Goal: Task Accomplishment & Management: Manage account settings

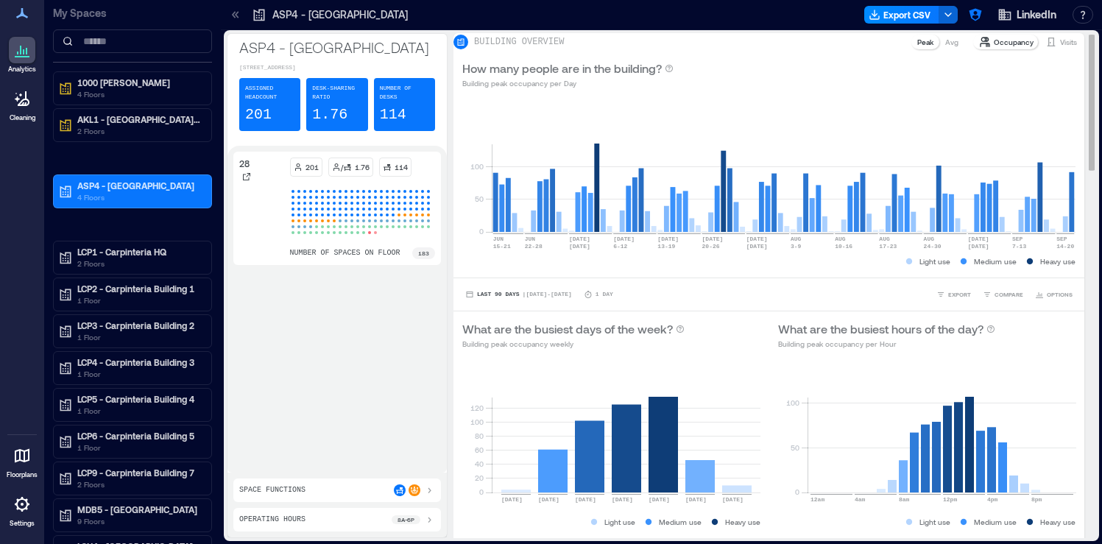
scroll to position [758, 0]
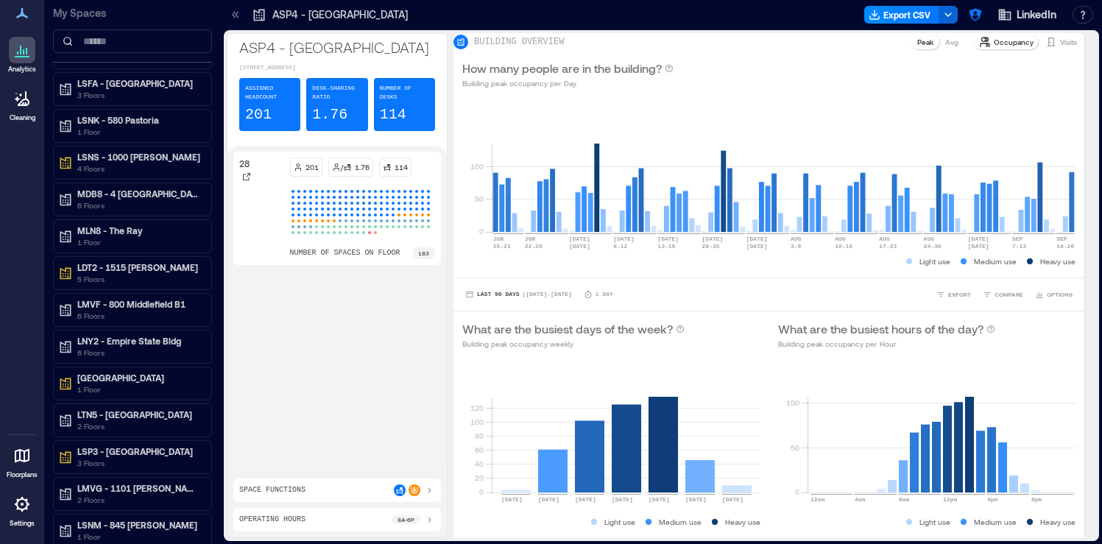
click at [976, 29] on div "ASP4 - Singapore Export CSV LinkedIn Resources API Documentation Help Center Co…" at bounding box center [661, 15] width 881 height 30
click at [969, 22] on button "button" at bounding box center [976, 15] width 24 height 24
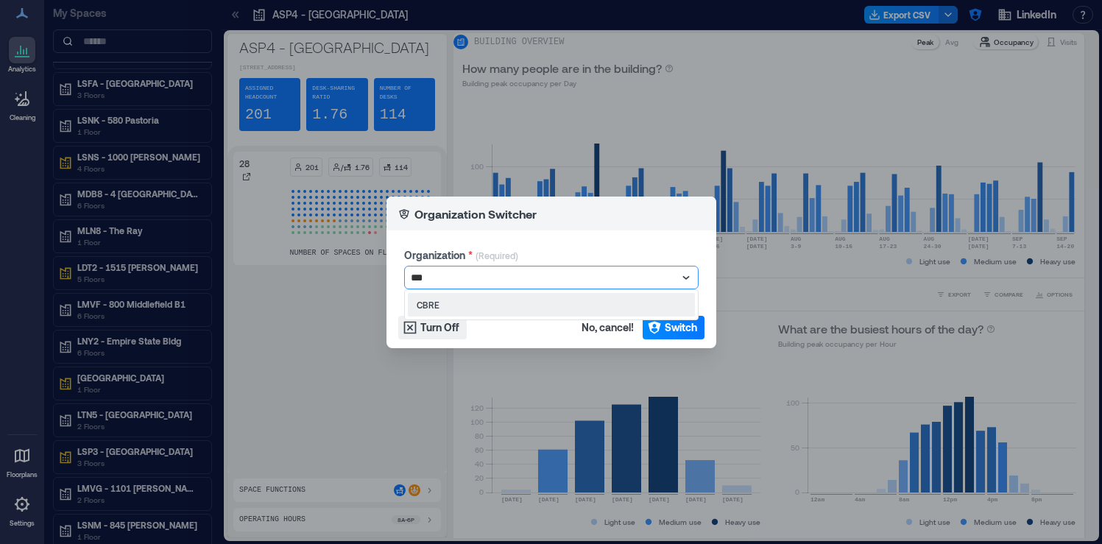
type input "****"
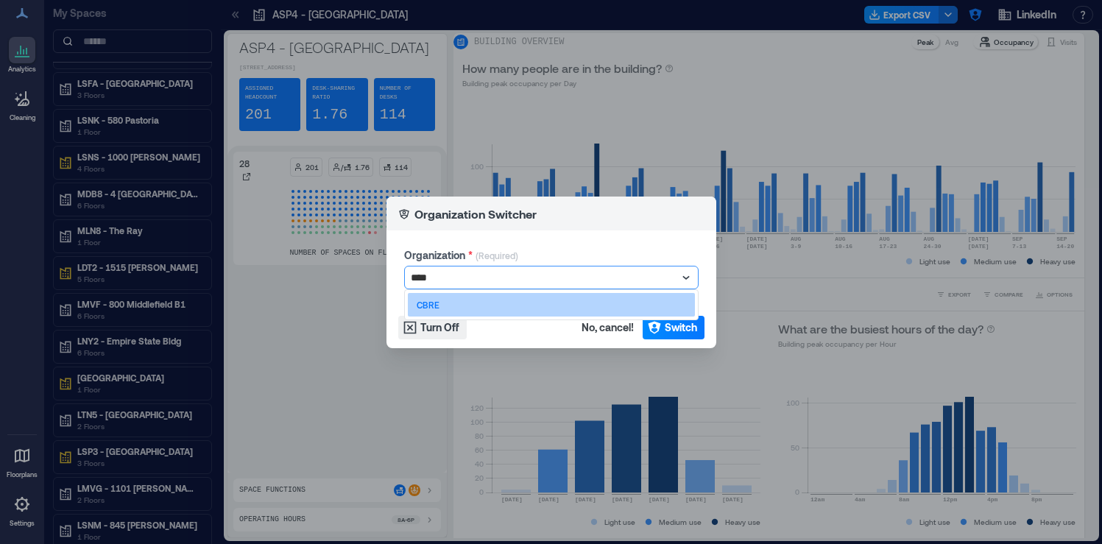
click at [623, 302] on div "CBRE" at bounding box center [551, 305] width 287 height 24
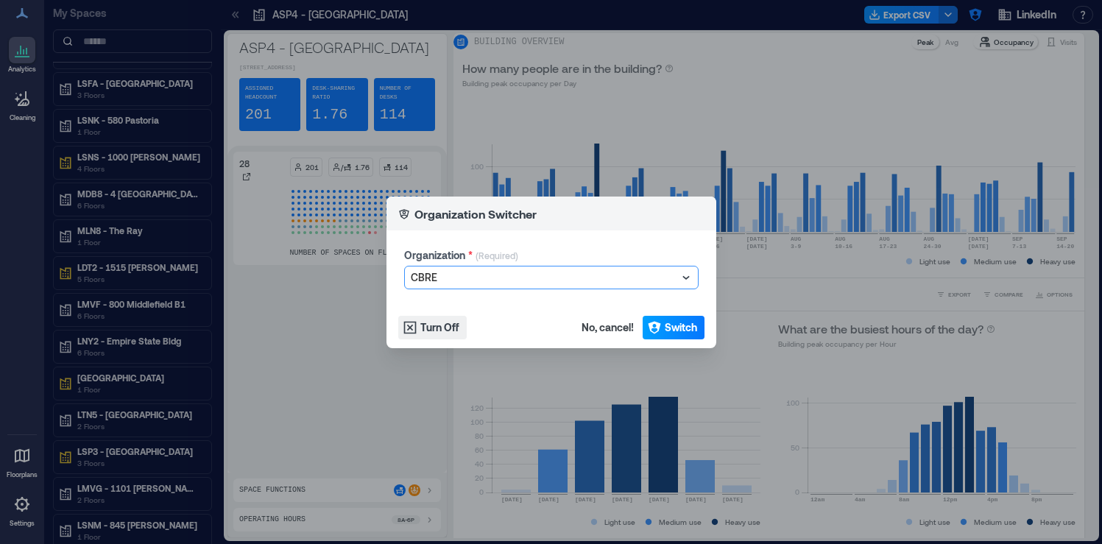
click at [673, 322] on span "Switch" at bounding box center [681, 327] width 32 height 15
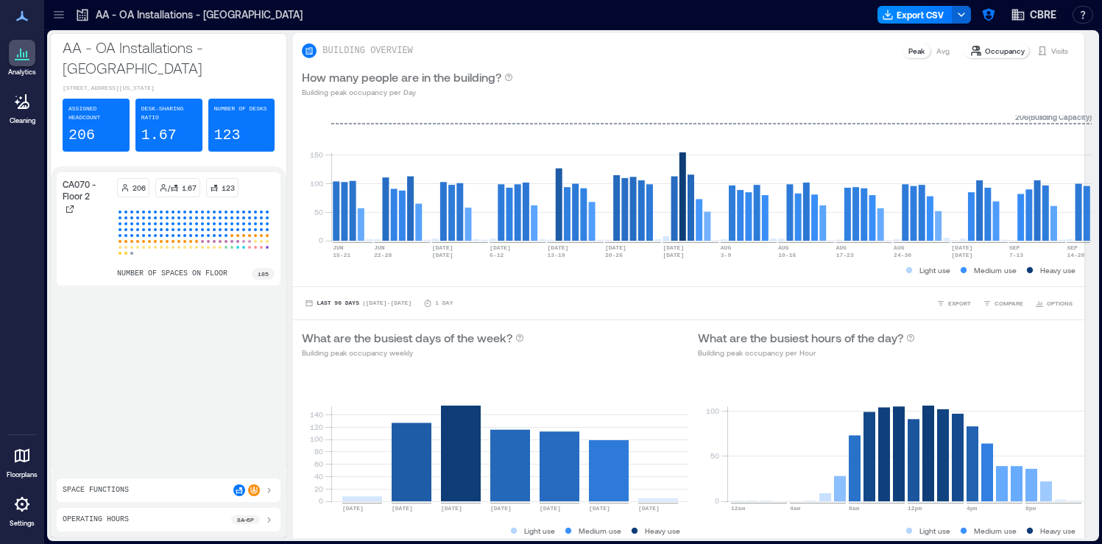
click at [58, 22] on div at bounding box center [59, 15] width 24 height 24
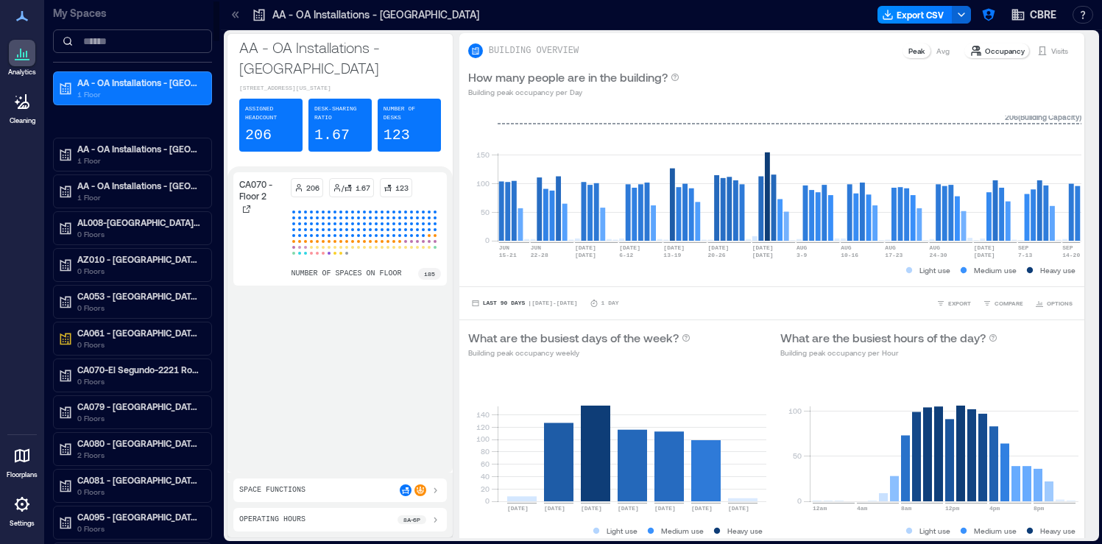
click at [138, 46] on input at bounding box center [132, 41] width 159 height 24
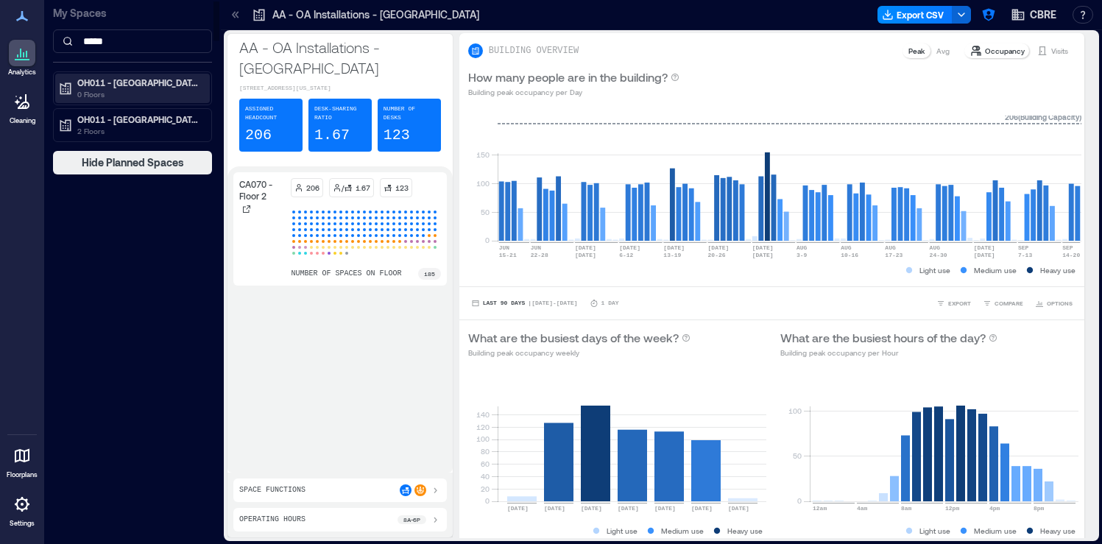
type input "*****"
click at [161, 90] on p "0 Floors" at bounding box center [139, 94] width 124 height 12
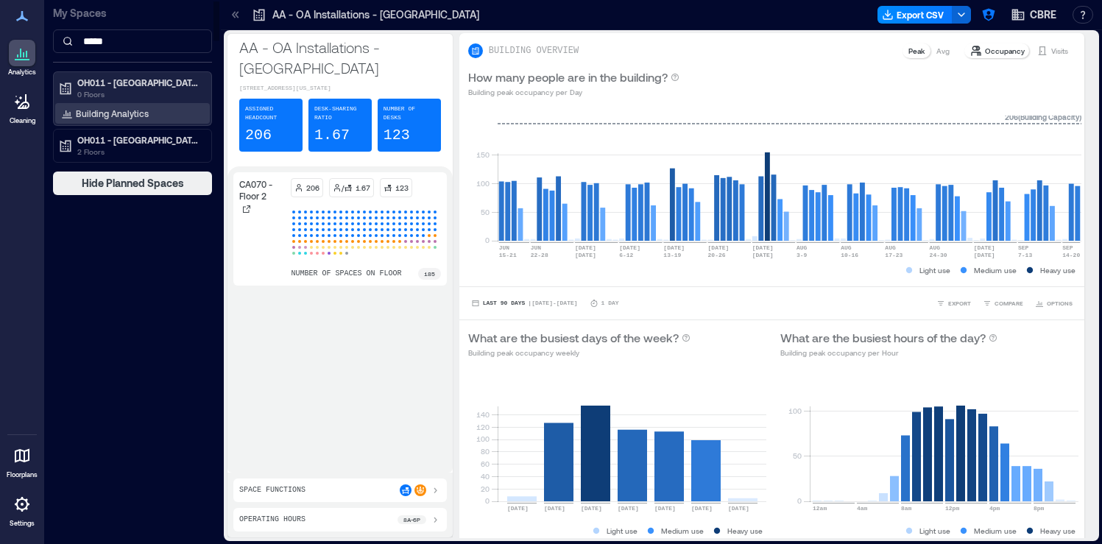
click at [155, 112] on div "Building Analytics" at bounding box center [132, 113] width 155 height 21
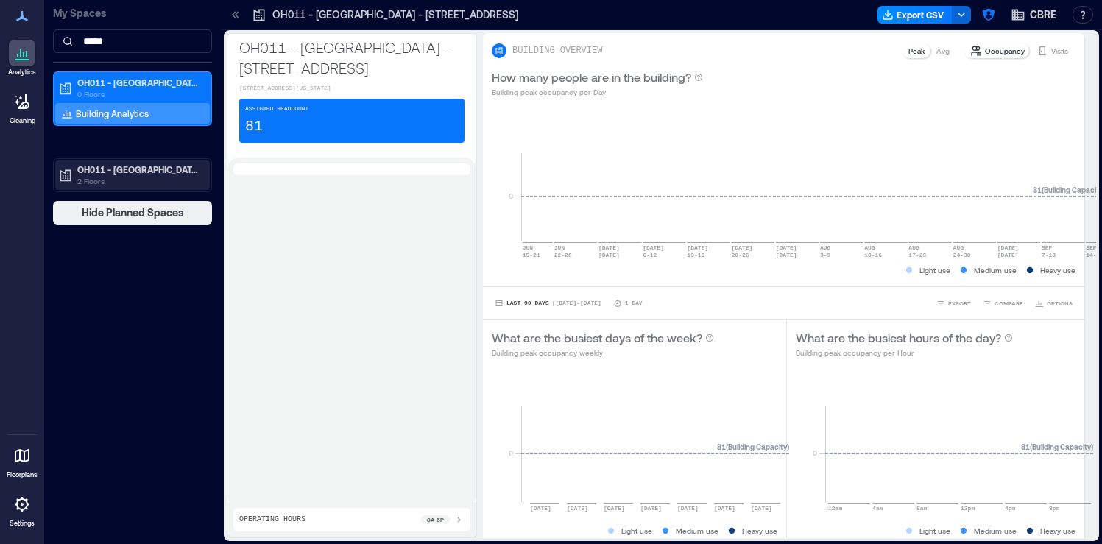
click at [166, 177] on p "2 Floors" at bounding box center [139, 181] width 124 height 12
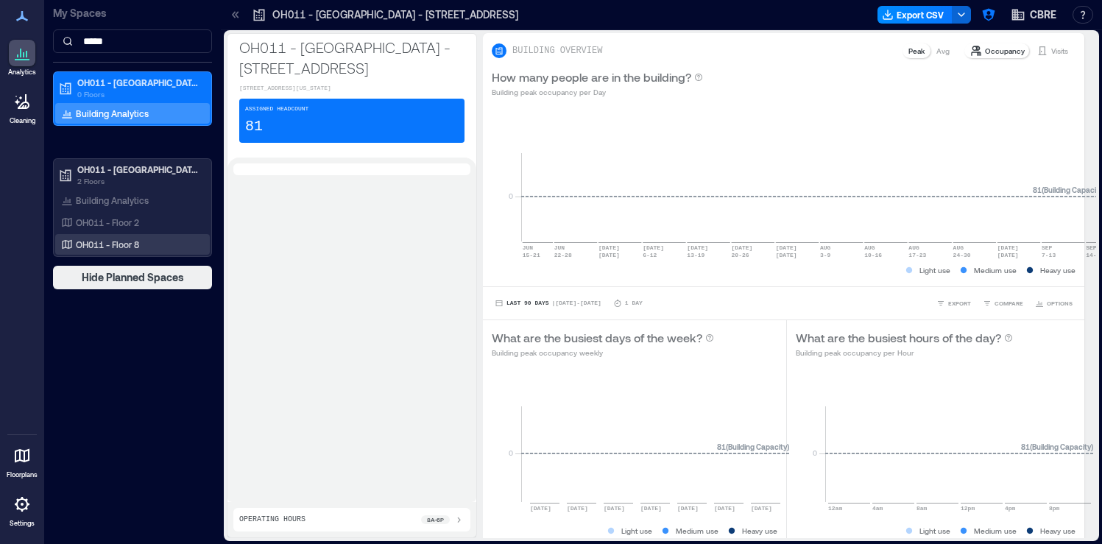
click at [142, 244] on div "OH011 - Floor 8" at bounding box center [129, 244] width 143 height 15
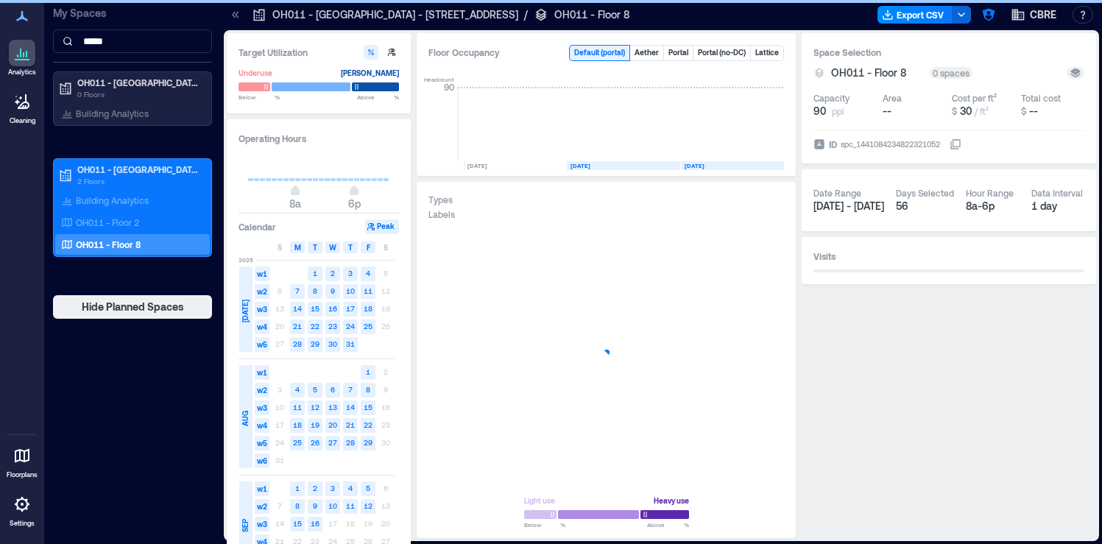
scroll to position [0, 74]
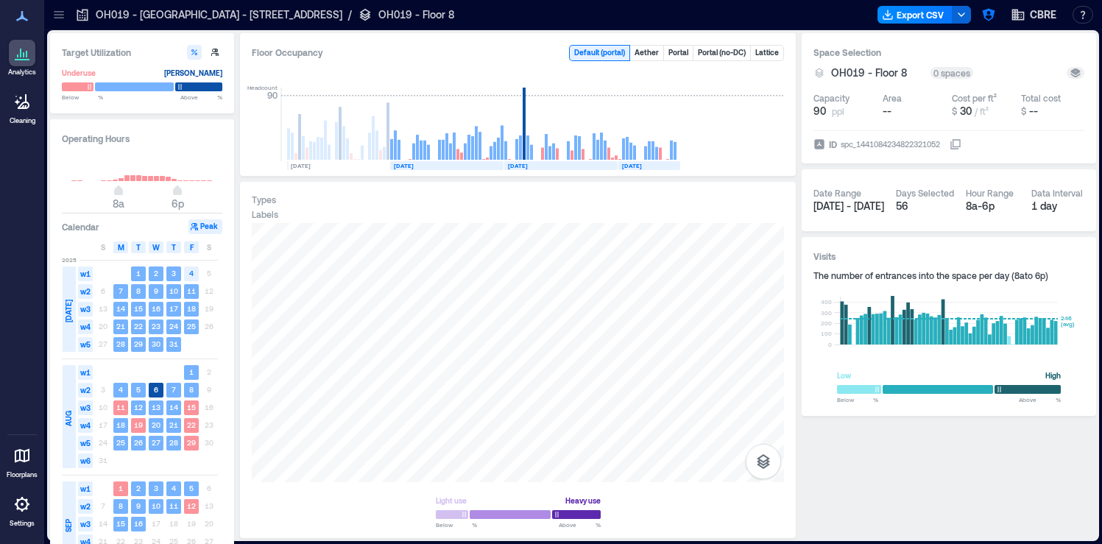
click at [29, 499] on icon at bounding box center [22, 504] width 18 height 18
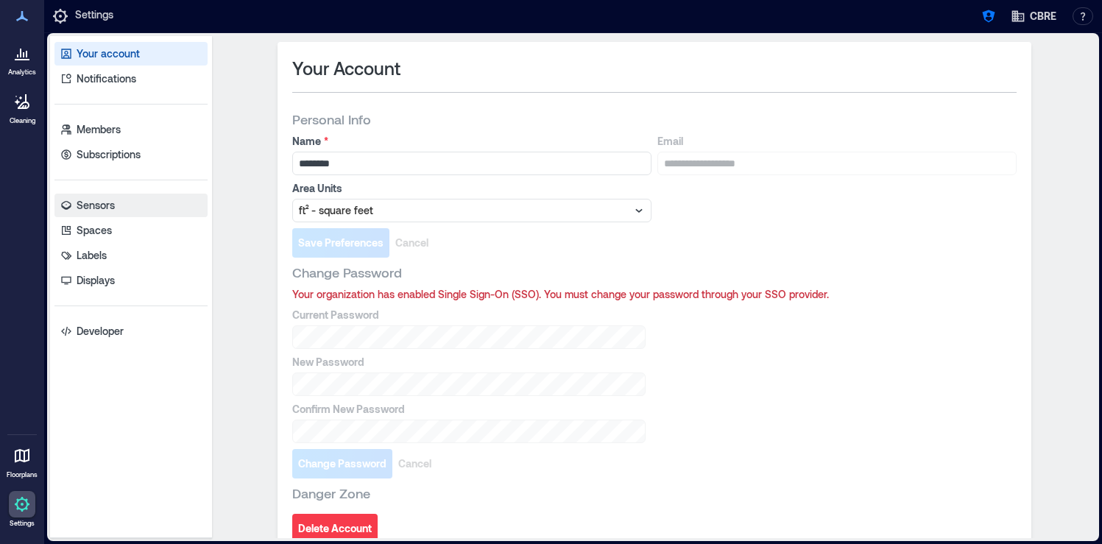
click at [138, 211] on link "Sensors" at bounding box center [130, 206] width 153 height 24
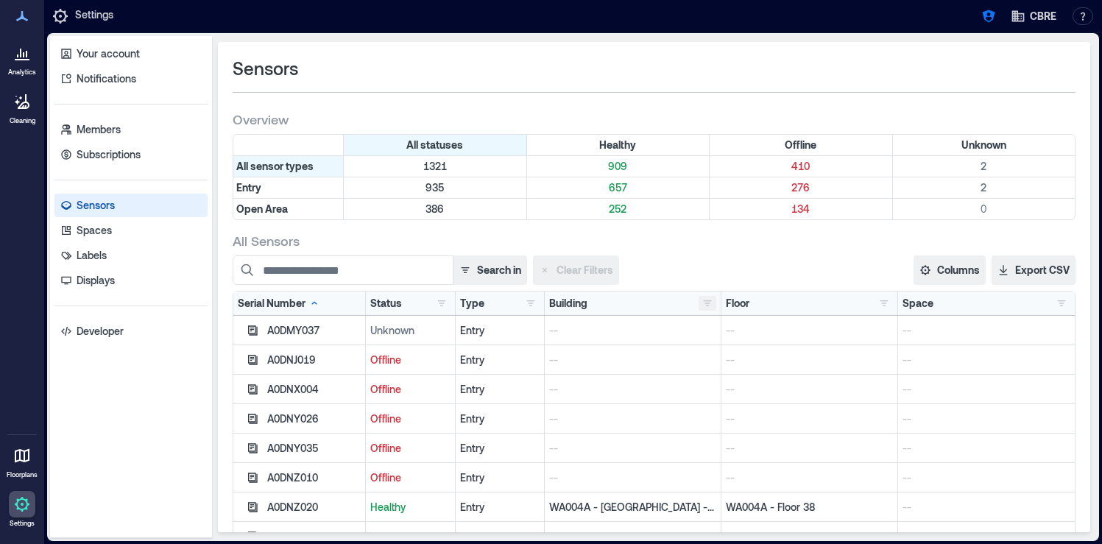
click at [709, 299] on button "button" at bounding box center [708, 303] width 18 height 15
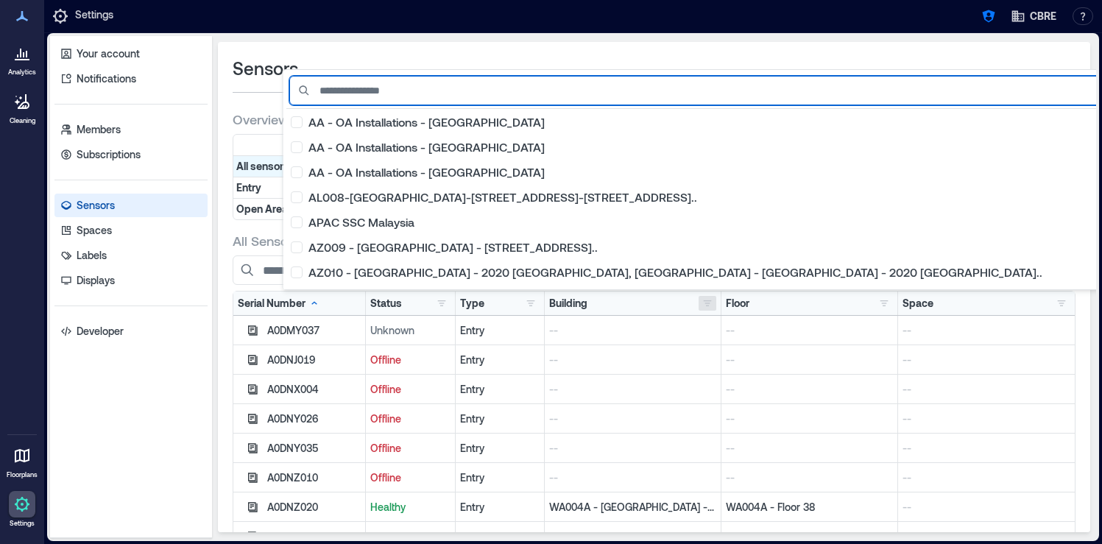
click at [422, 91] on input at bounding box center [784, 90] width 991 height 29
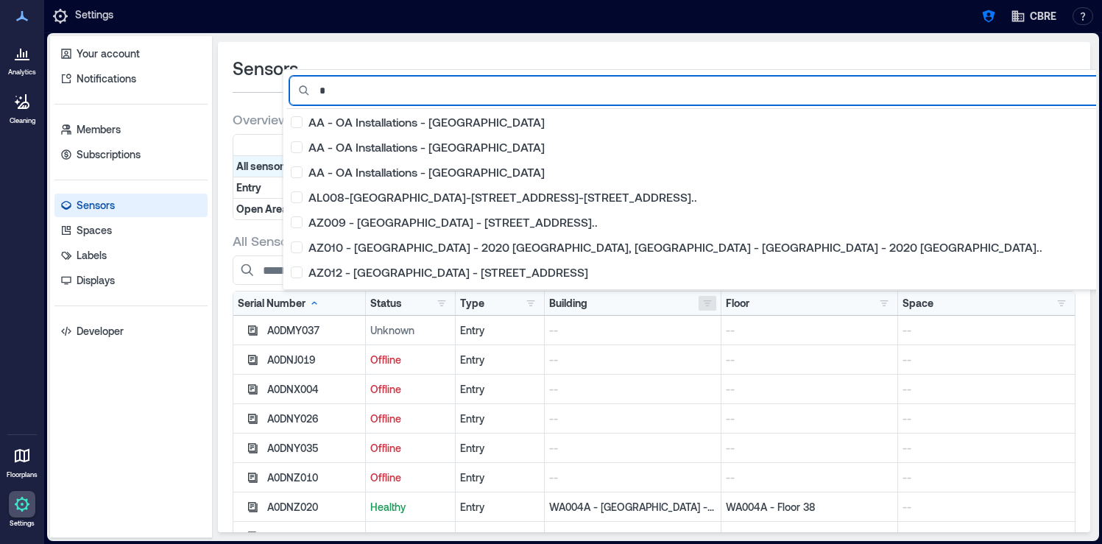
click at [417, 101] on input "*" at bounding box center [784, 90] width 991 height 29
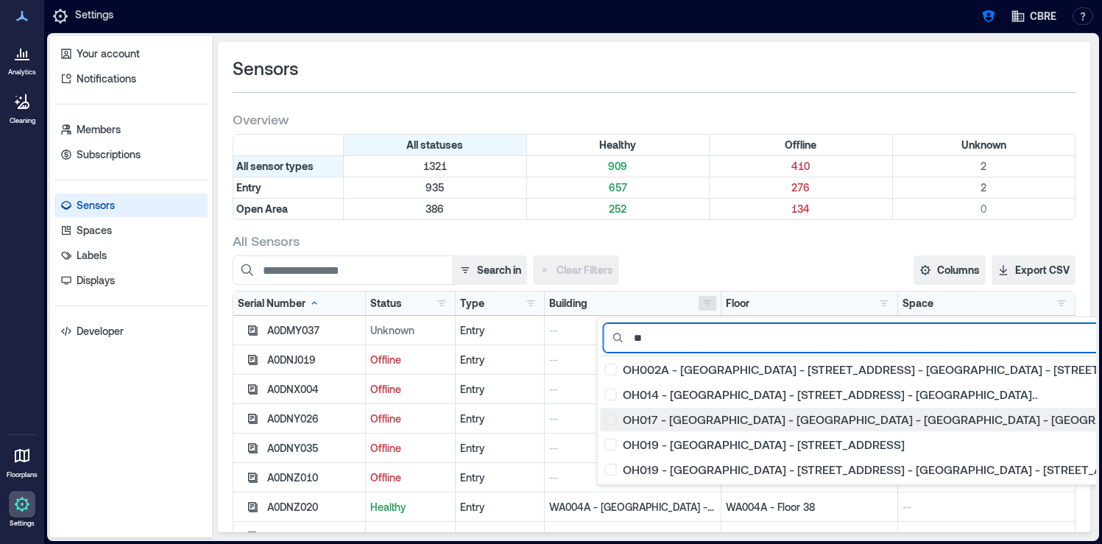
type input "**"
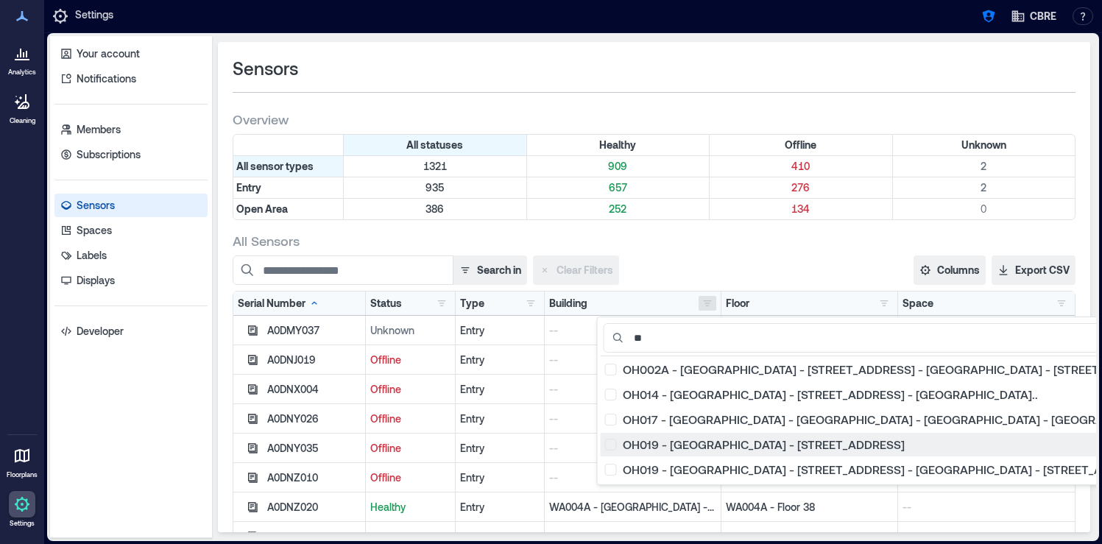
click at [614, 448] on div "OH019 - Cleveland - 950 Main Ave 3" at bounding box center [907, 444] width 604 height 15
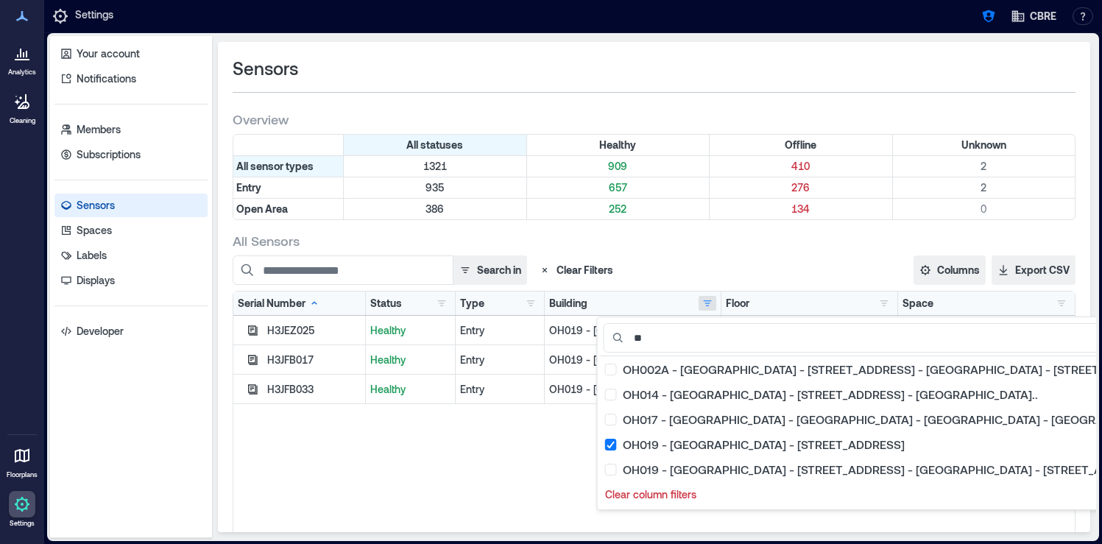
click at [680, 255] on div "Search in Clear Filters" at bounding box center [527, 269] width 589 height 29
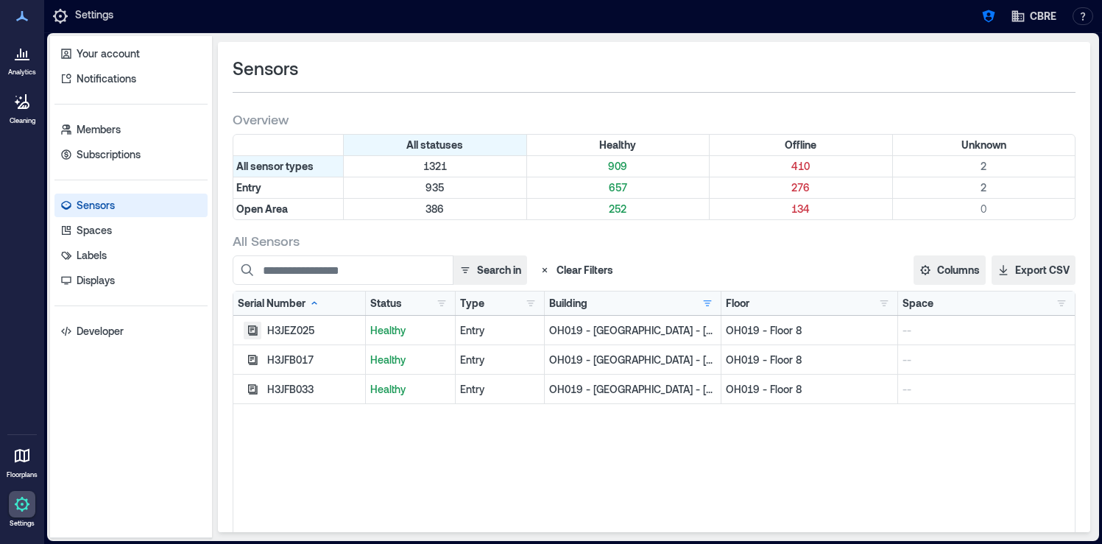
click at [256, 331] on icon "button" at bounding box center [253, 330] width 10 height 10
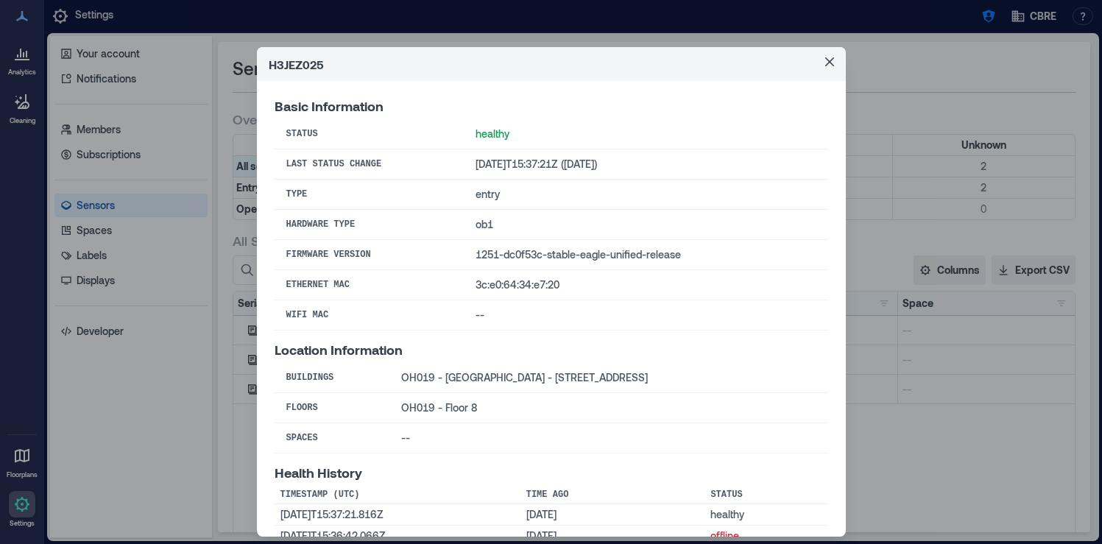
scroll to position [28, 0]
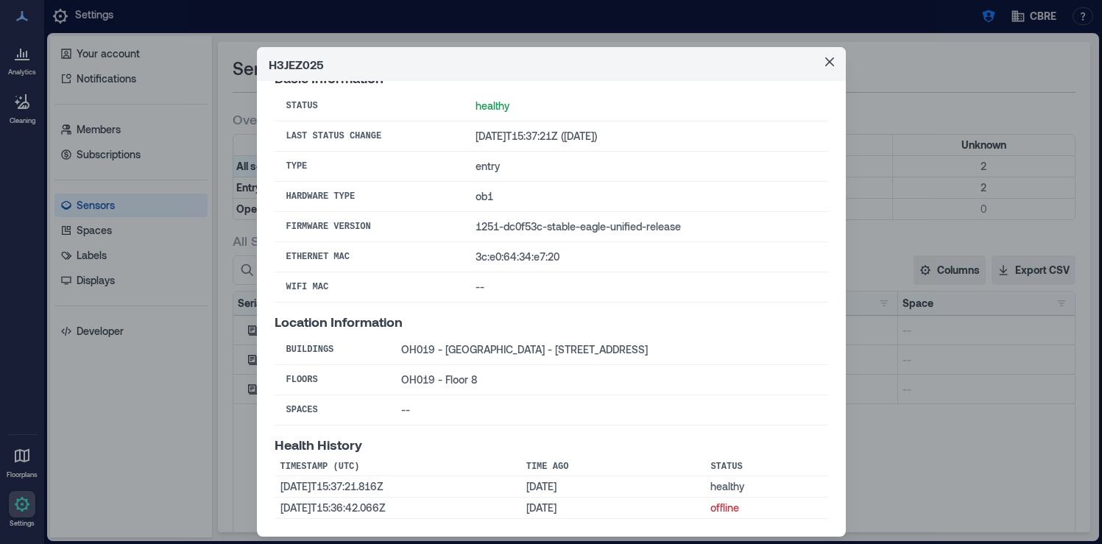
click at [218, 433] on div "H3JEZ025 Basic Information Status healthy Last Status Change 2025-09-12T15:37:2…" at bounding box center [551, 272] width 1102 height 544
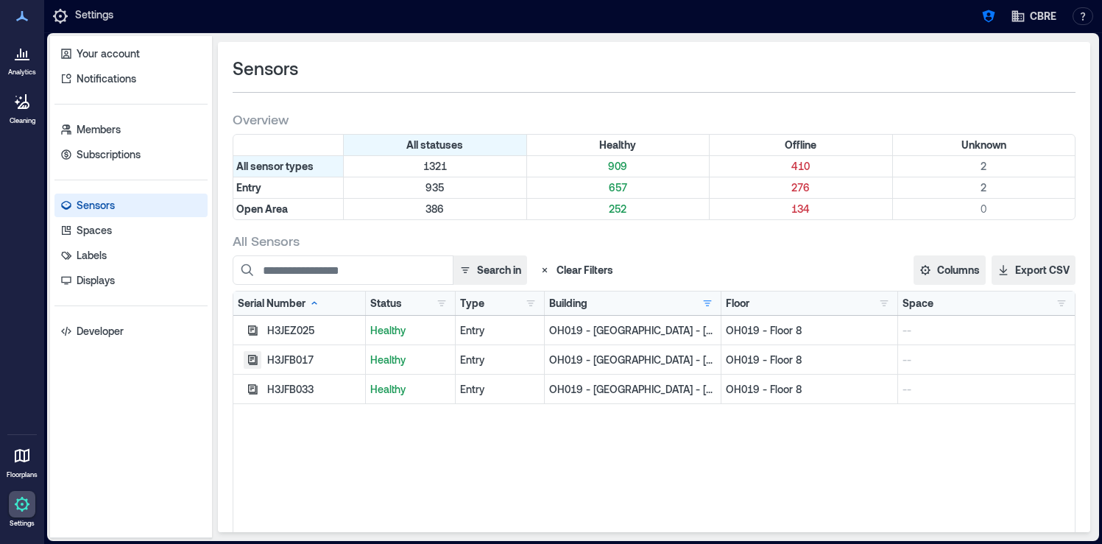
click at [257, 358] on icon "button" at bounding box center [253, 360] width 10 height 10
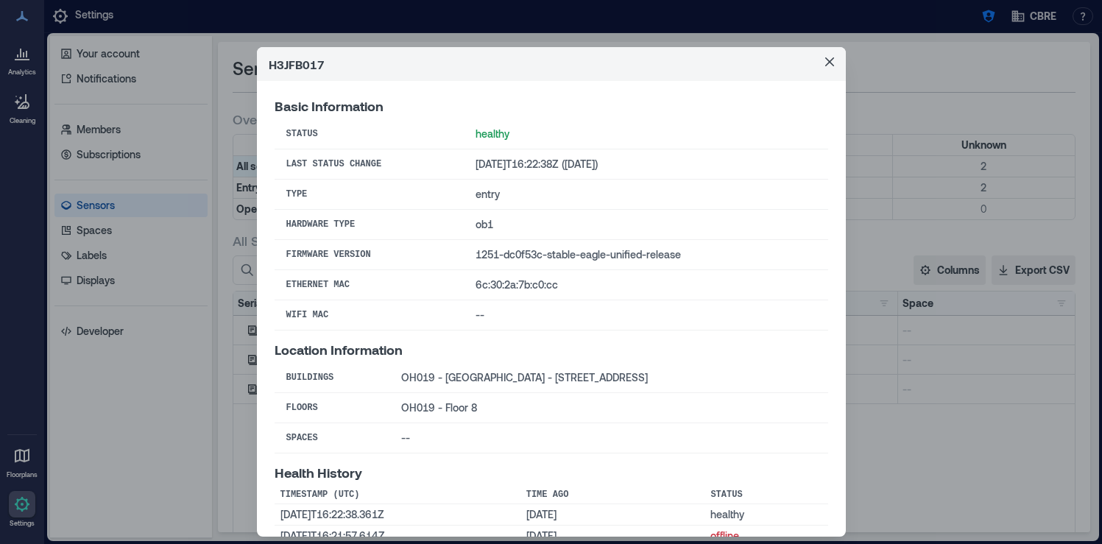
click at [229, 400] on div "H3JFB017 Basic Information Status healthy Last Status Change 2025-09-12T16:22:3…" at bounding box center [551, 272] width 1102 height 544
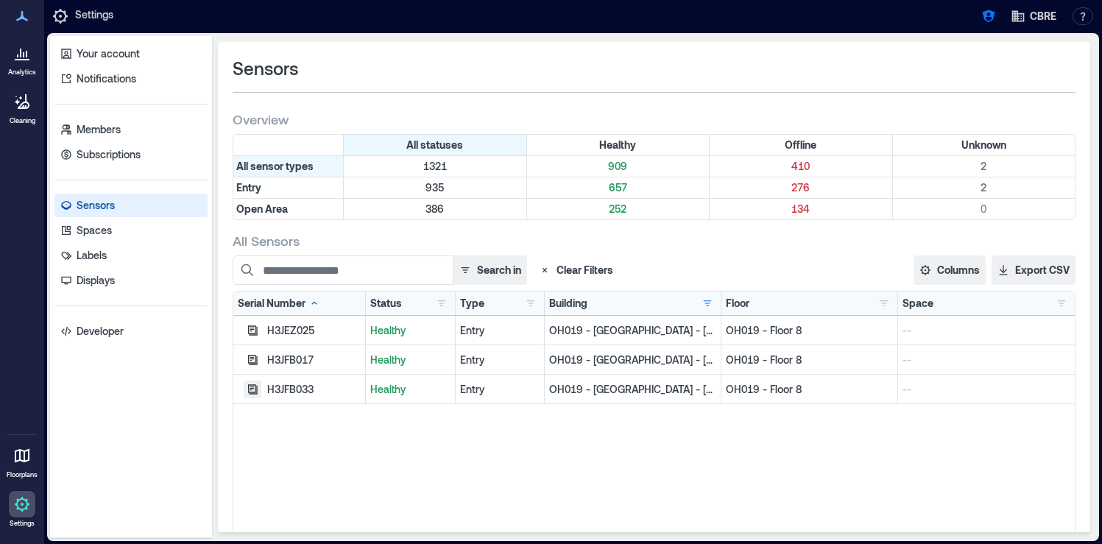
click at [255, 387] on icon "button" at bounding box center [253, 389] width 10 height 10
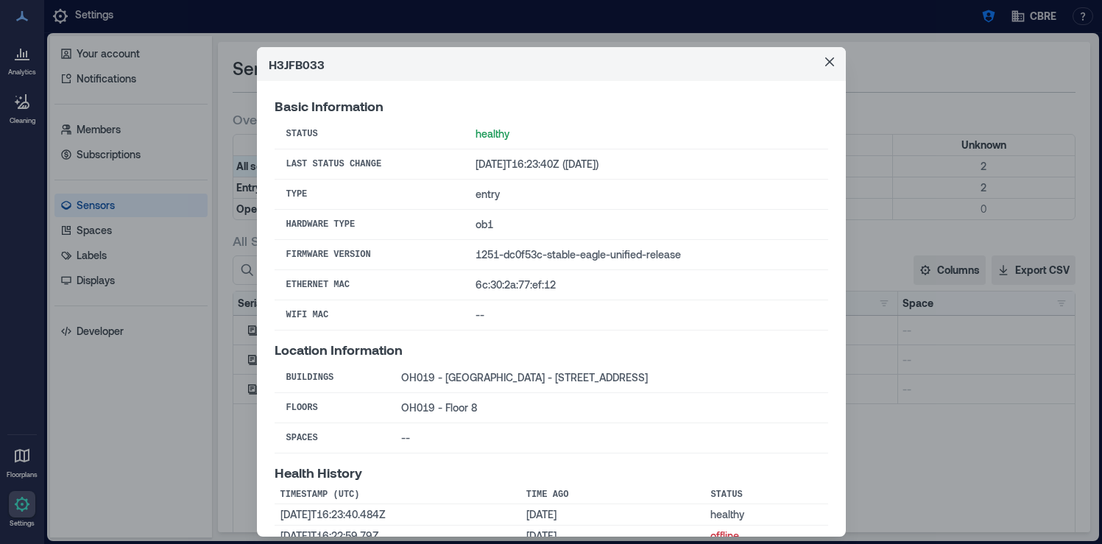
click at [232, 406] on div "H3JFB033 Basic Information Status healthy Last Status Change 2025-09-12T16:23:4…" at bounding box center [551, 272] width 1102 height 544
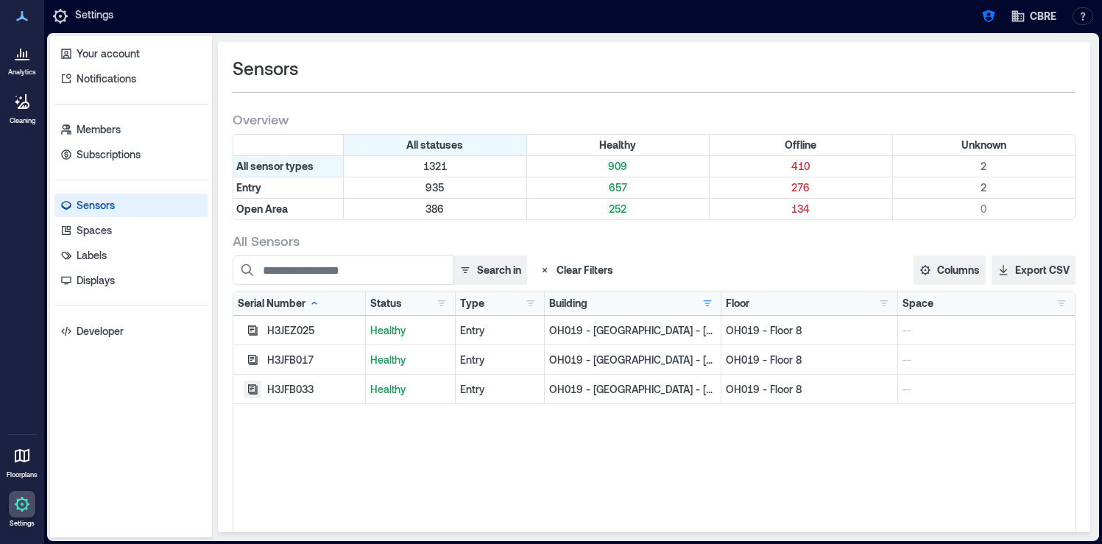
click at [255, 393] on icon "button" at bounding box center [253, 389] width 10 height 10
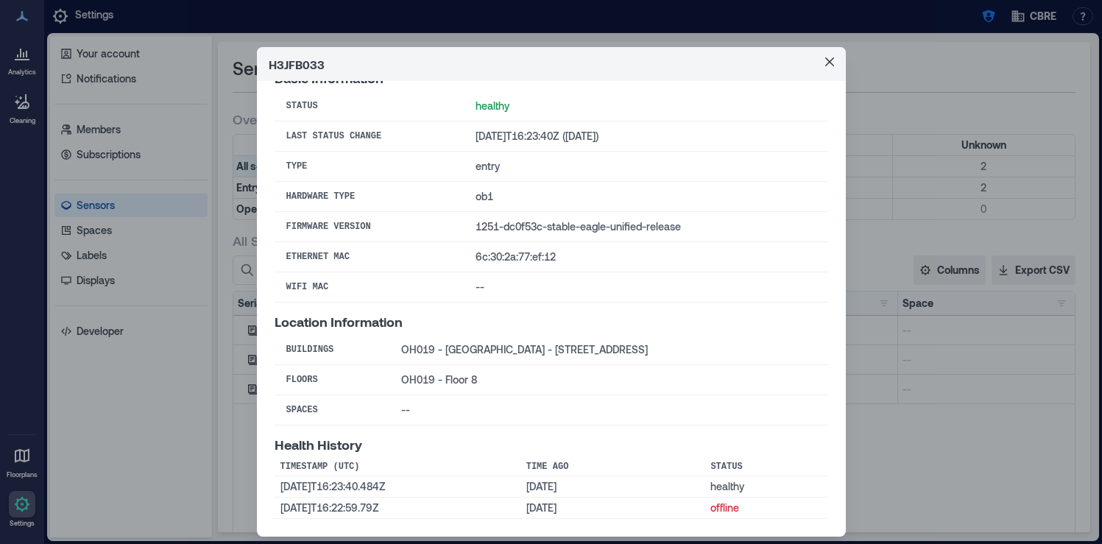
click at [234, 459] on div "H3JFB033 Basic Information Status healthy Last Status Change 2025-09-12T16:23:4…" at bounding box center [551, 272] width 1102 height 544
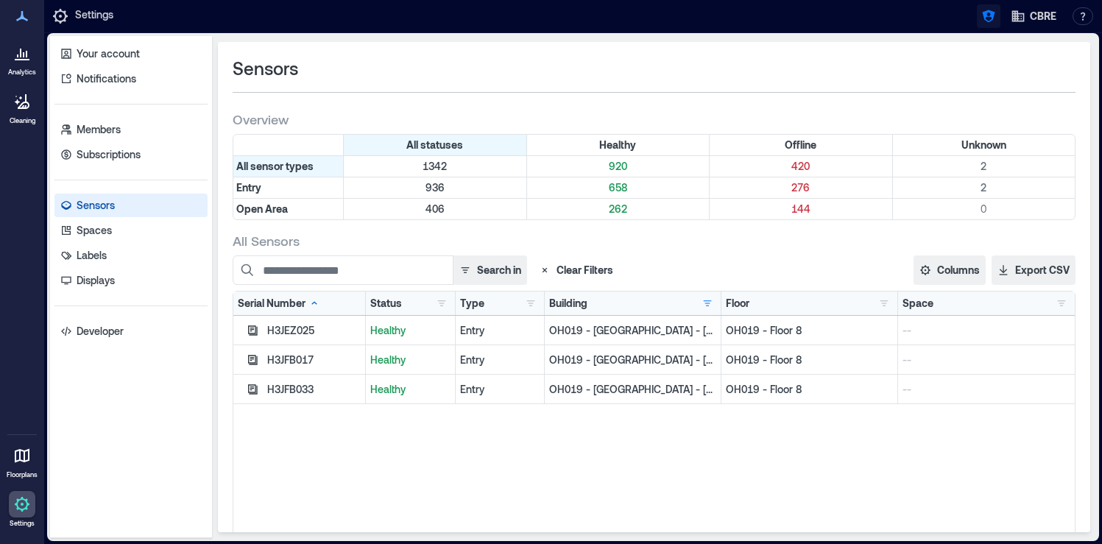
click at [987, 6] on button "button" at bounding box center [989, 16] width 24 height 24
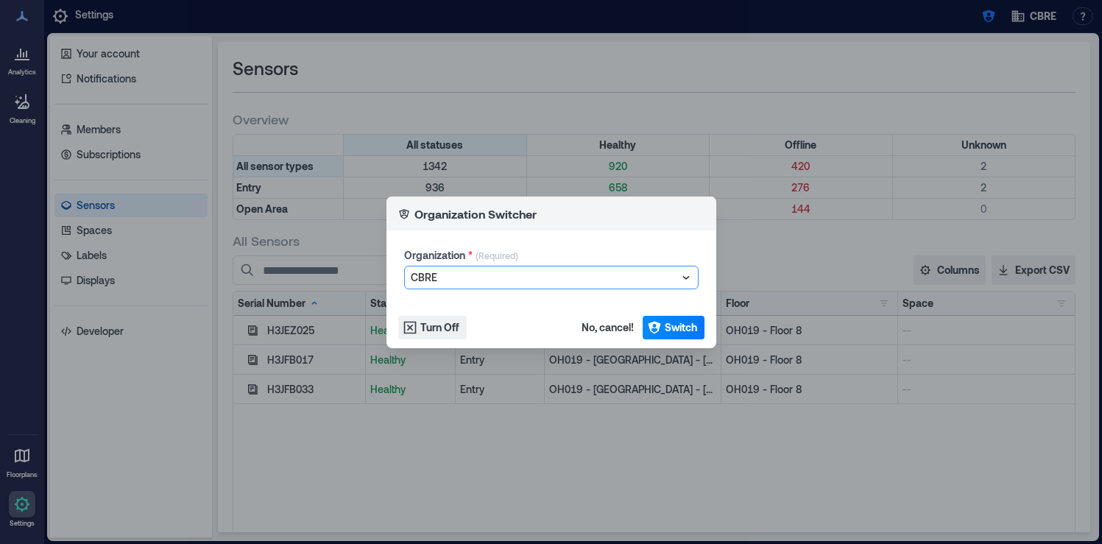
click at [537, 281] on div at bounding box center [544, 278] width 267 height 18
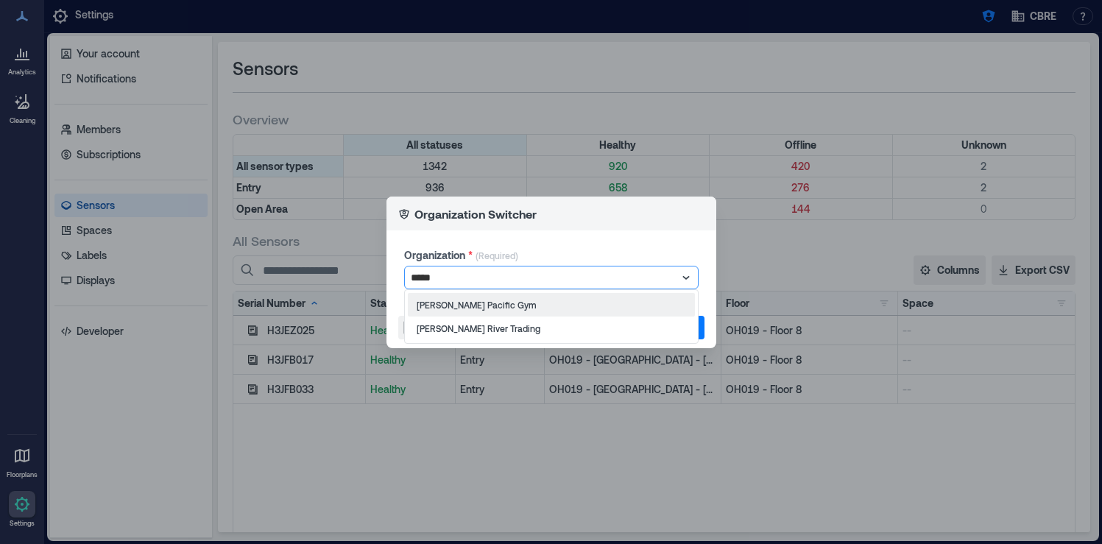
type input "******"
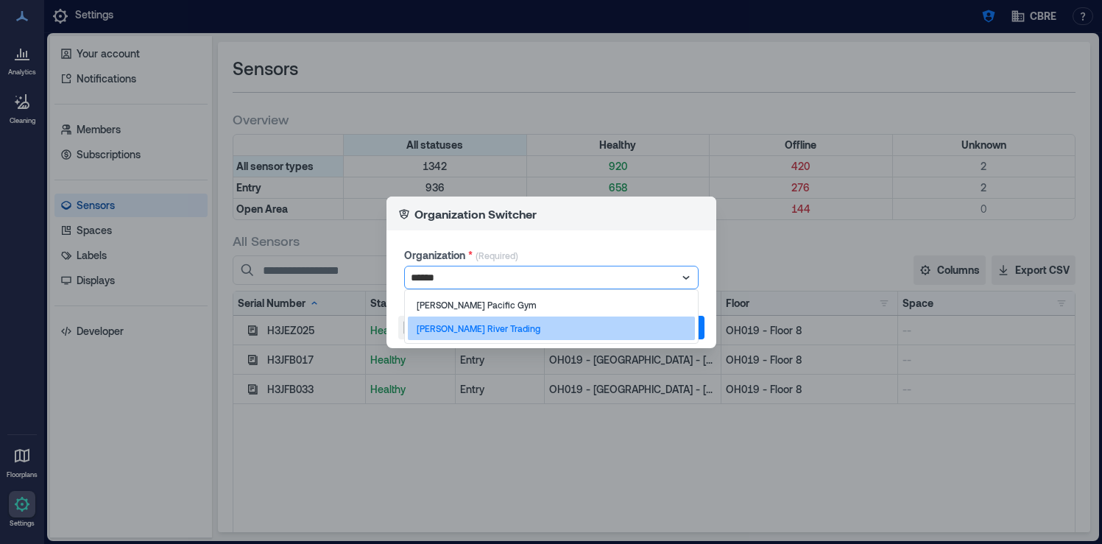
click at [517, 325] on div "Hudson River Trading" at bounding box center [551, 329] width 287 height 24
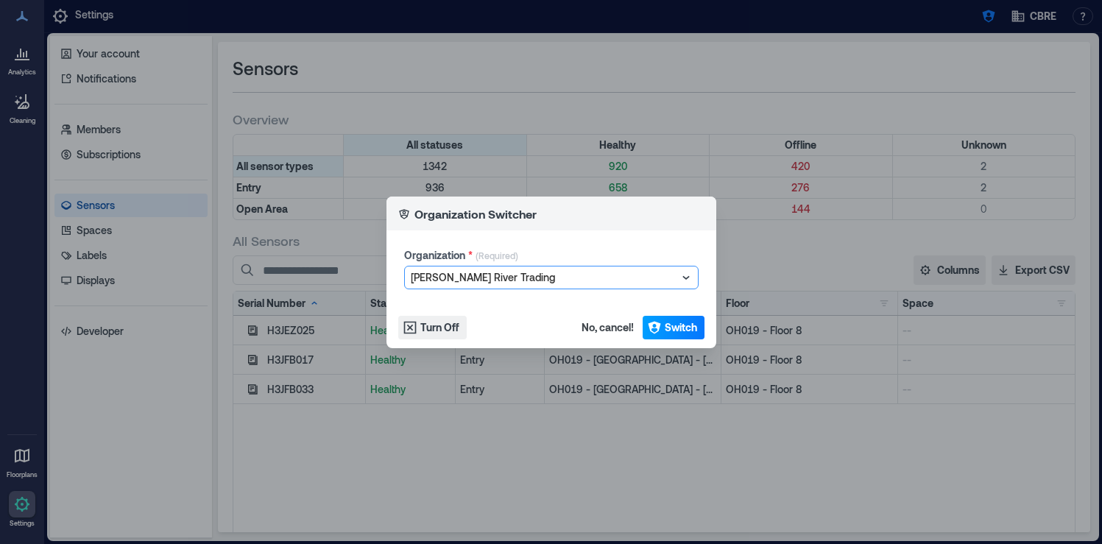
click at [662, 334] on button "Switch" at bounding box center [674, 328] width 62 height 24
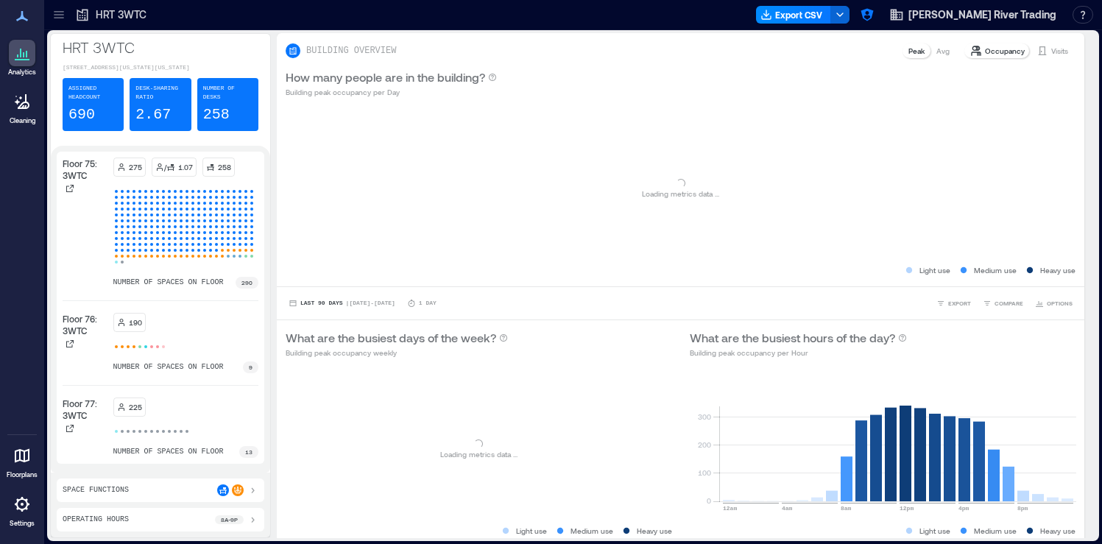
click at [17, 517] on div at bounding box center [22, 504] width 27 height 27
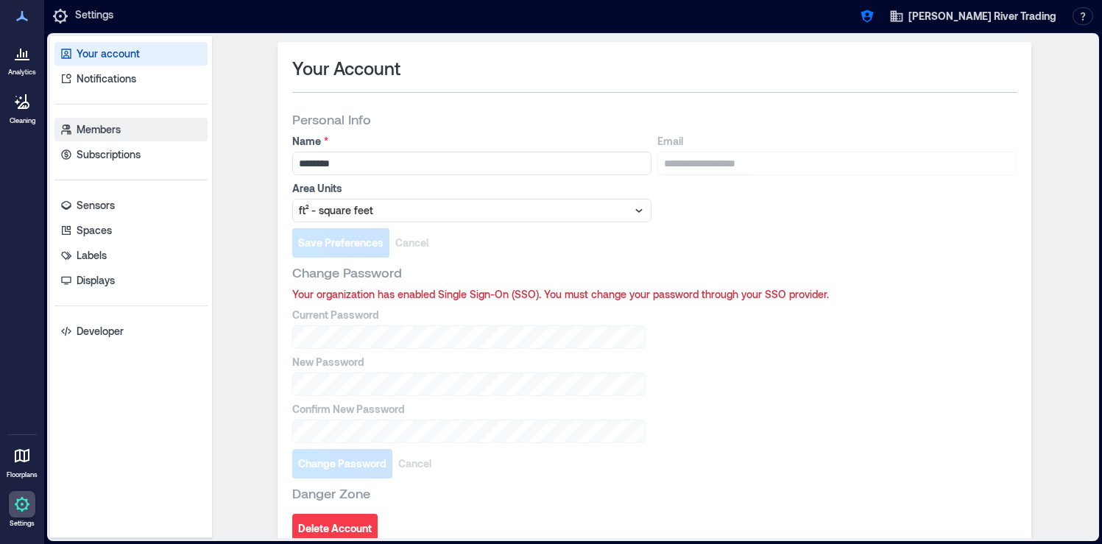
click at [139, 130] on link "Members" at bounding box center [130, 130] width 153 height 24
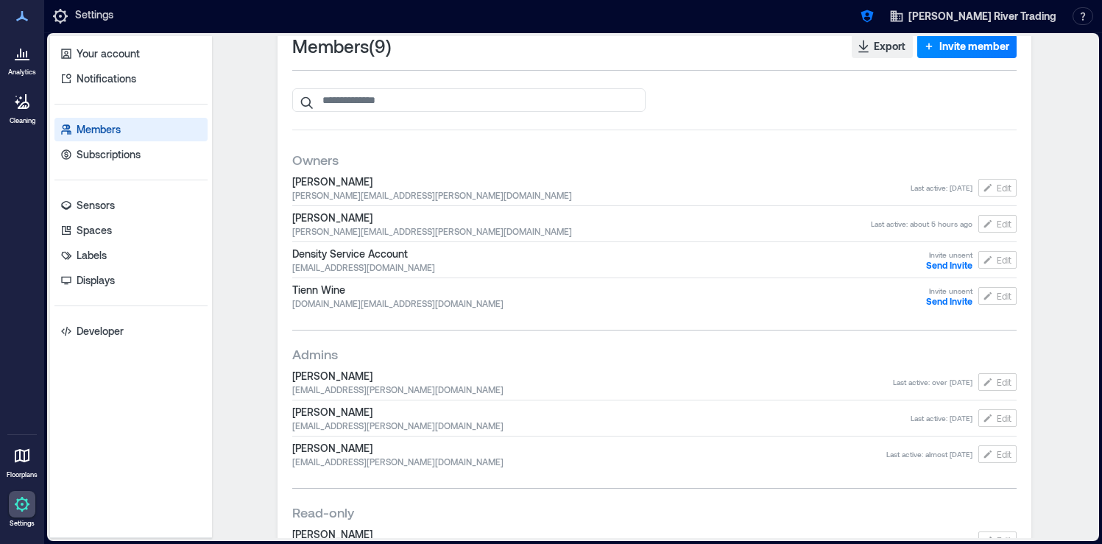
scroll to position [35, 0]
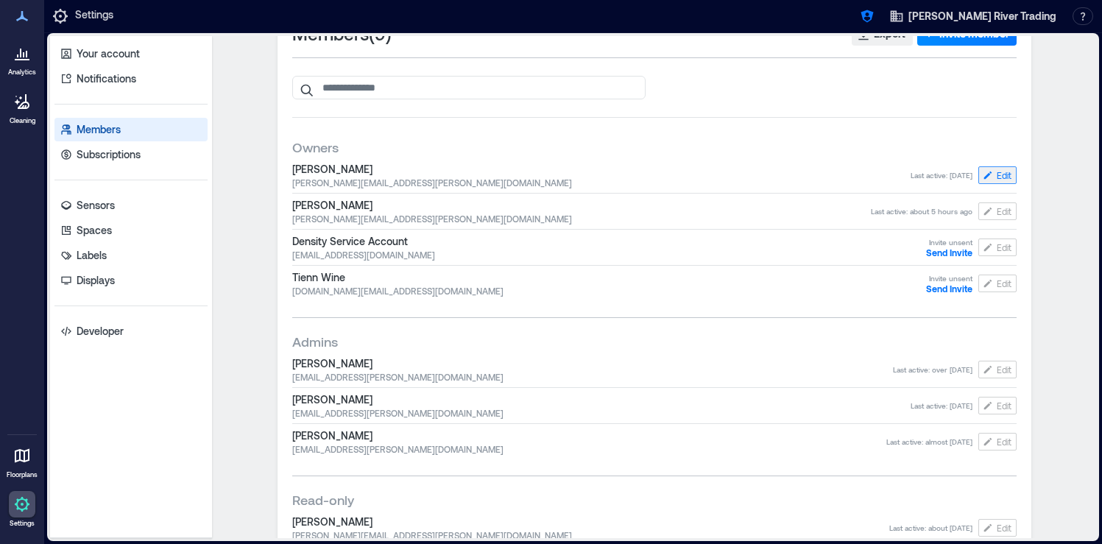
click at [1003, 176] on span "Edit" at bounding box center [1004, 175] width 15 height 12
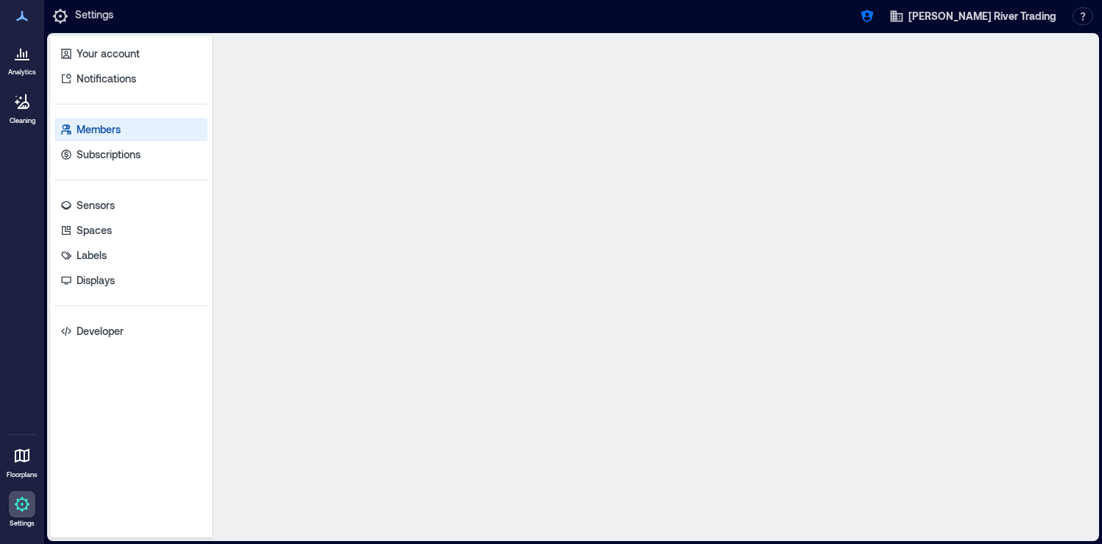
scroll to position [0, 0]
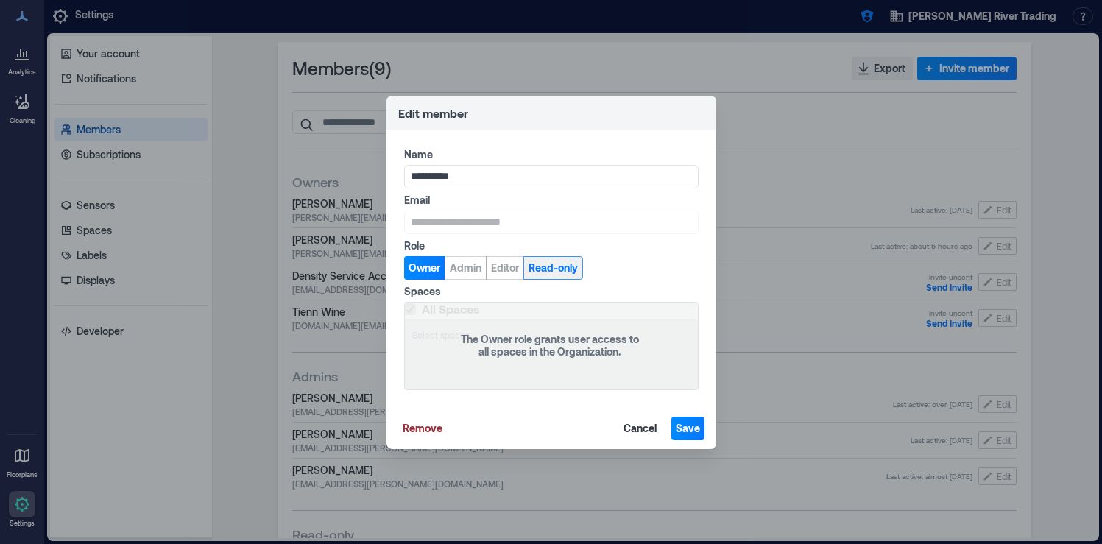
click at [539, 276] on button "Read-only" at bounding box center [553, 268] width 60 height 24
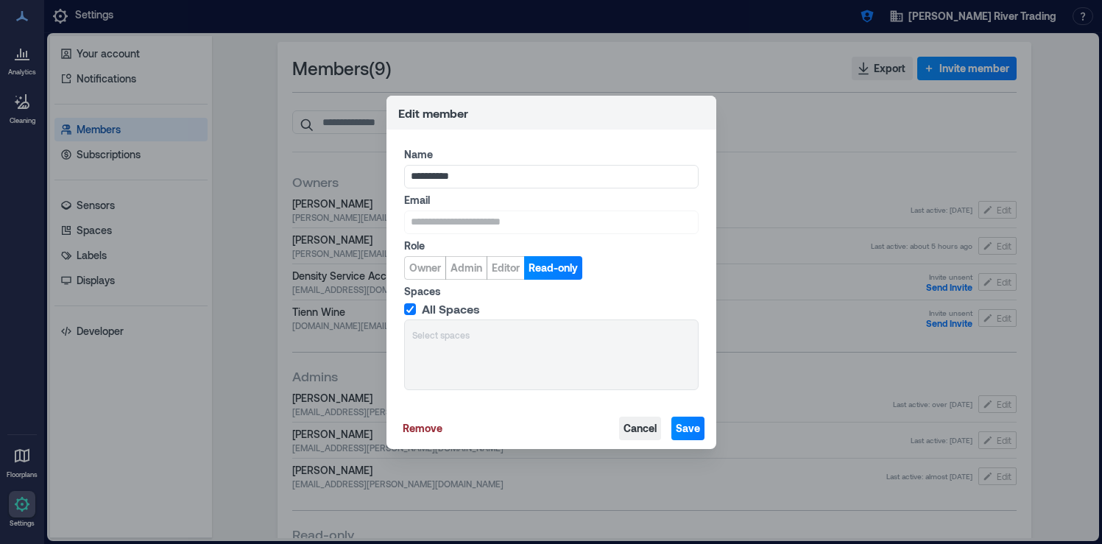
click at [645, 431] on span "Cancel" at bounding box center [640, 428] width 33 height 15
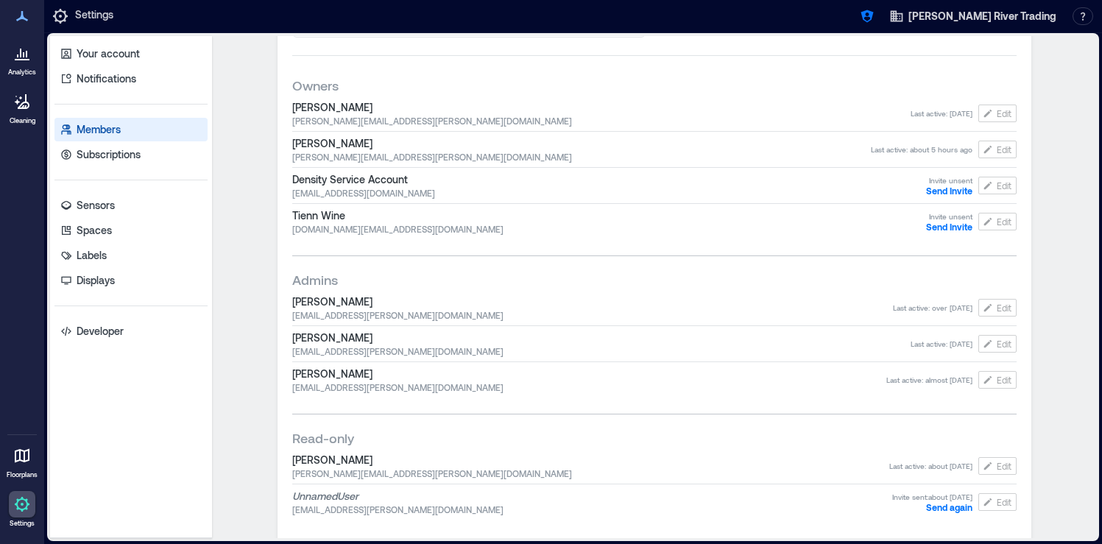
scroll to position [103, 0]
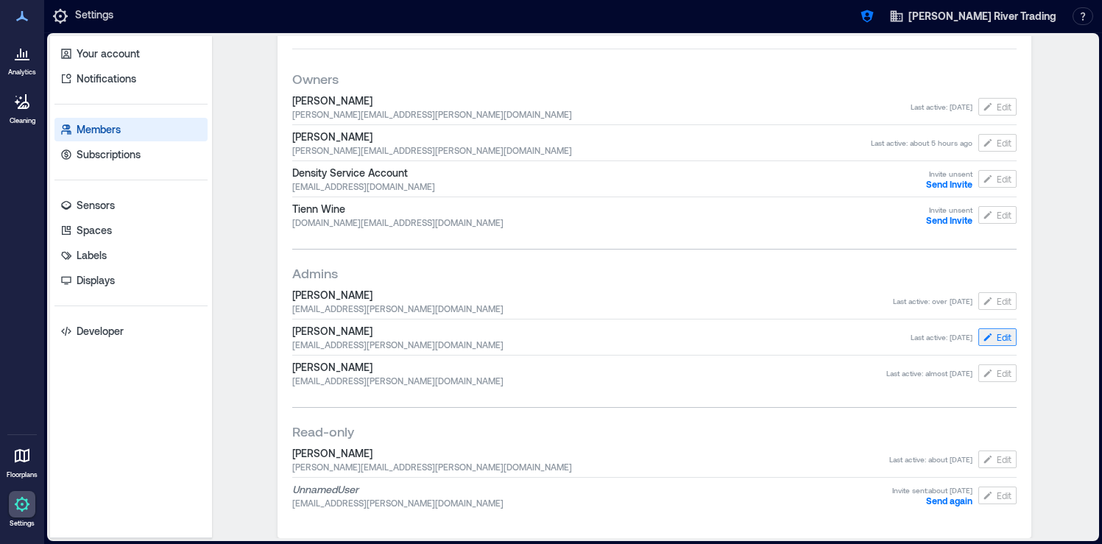
click at [1011, 329] on button "Edit" at bounding box center [997, 337] width 38 height 18
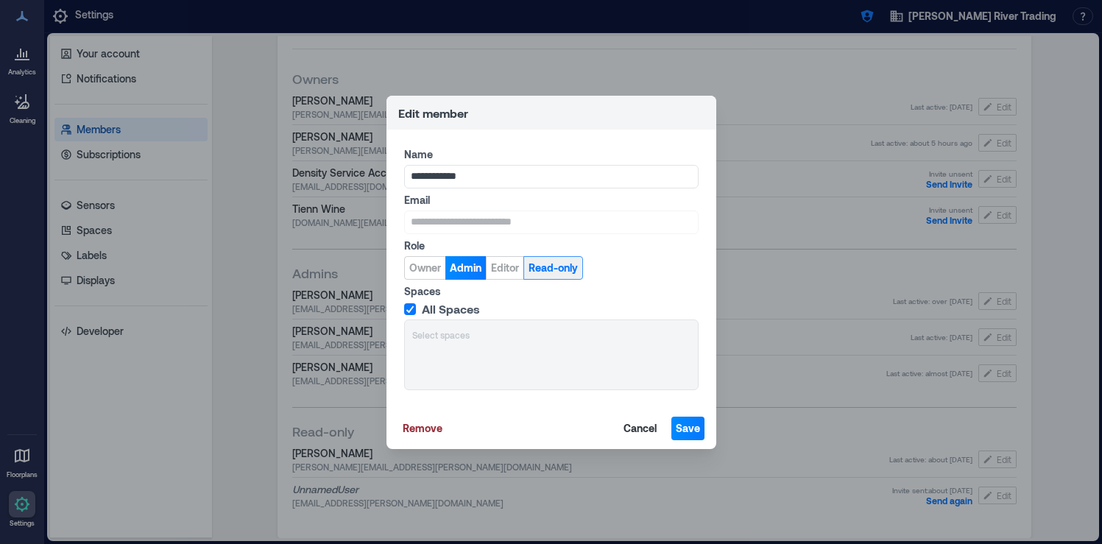
click at [571, 270] on span "Read-only" at bounding box center [553, 268] width 49 height 15
click at [509, 270] on span "Editor" at bounding box center [506, 268] width 28 height 15
click at [687, 428] on span "Save" at bounding box center [688, 428] width 24 height 15
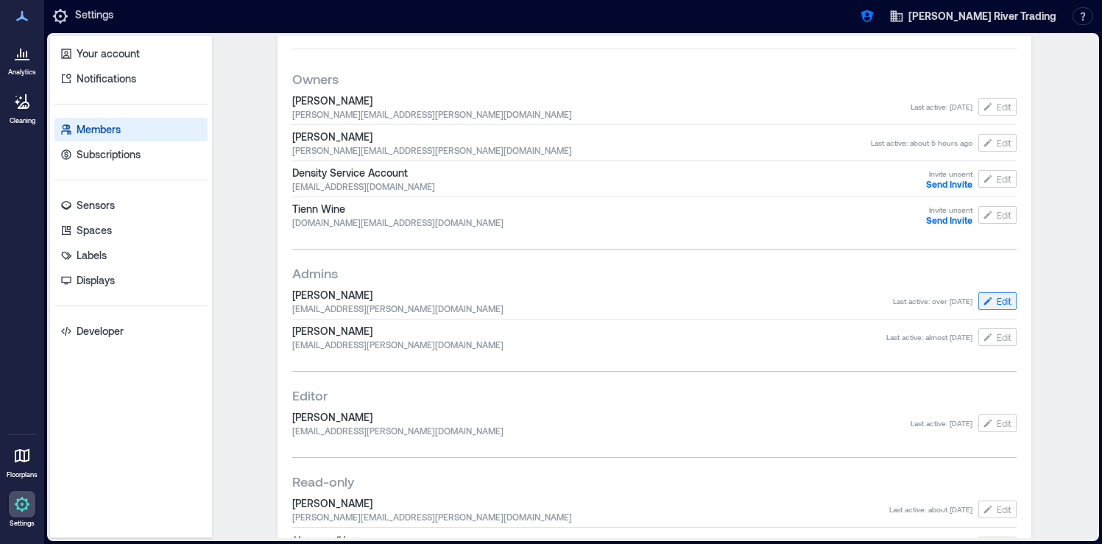
click at [1003, 305] on span "Edit" at bounding box center [1004, 301] width 15 height 12
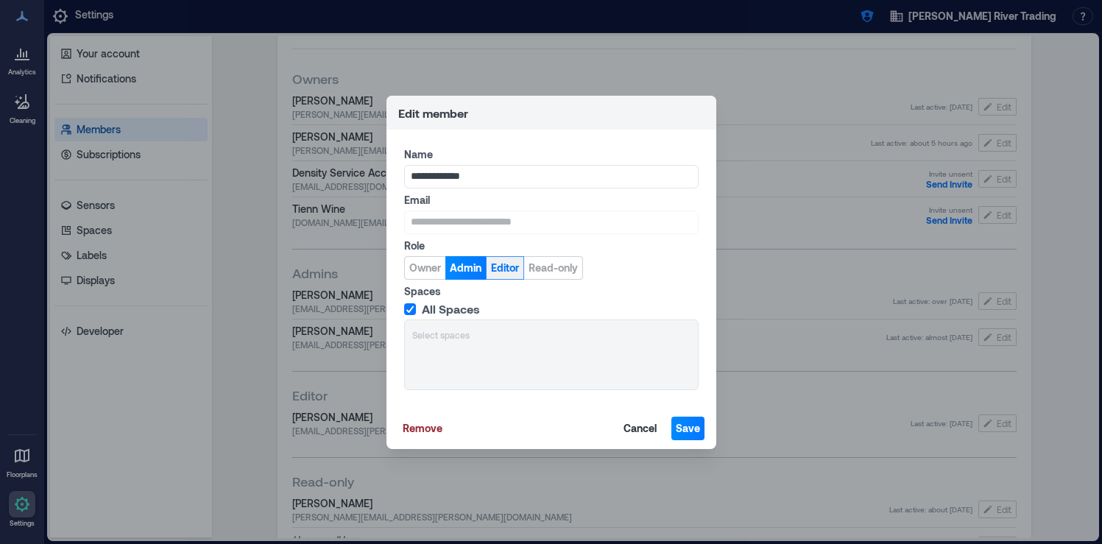
click at [506, 267] on span "Editor" at bounding box center [505, 268] width 28 height 15
click at [693, 427] on span "Save" at bounding box center [688, 428] width 24 height 15
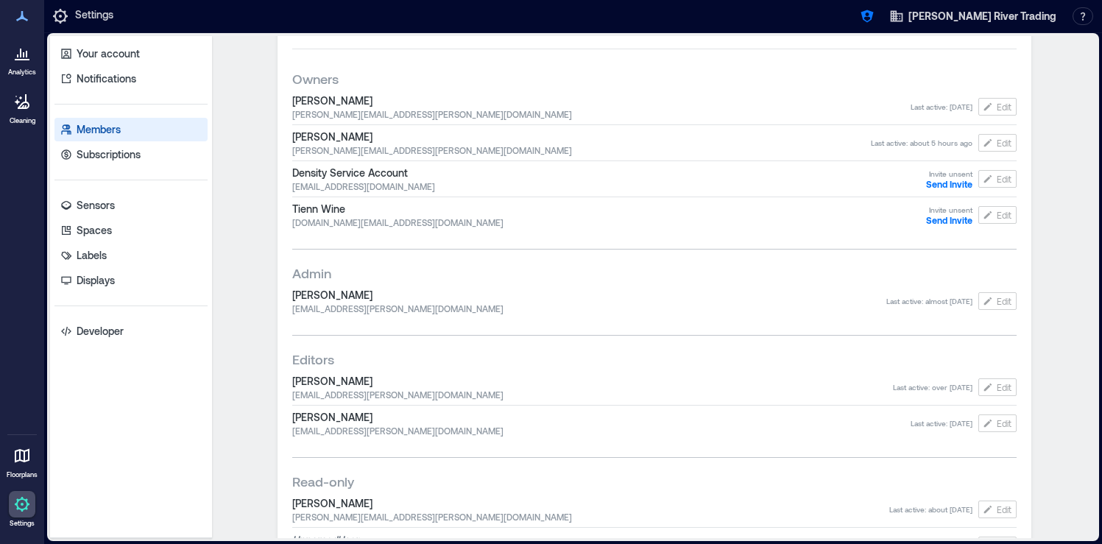
click at [1004, 292] on div "Joseph Hayes jhayes@hudson-trading.com Last active : almost 3 years ago Edit" at bounding box center [654, 301] width 724 height 32
click at [1003, 295] on span "Edit" at bounding box center [1004, 301] width 15 height 12
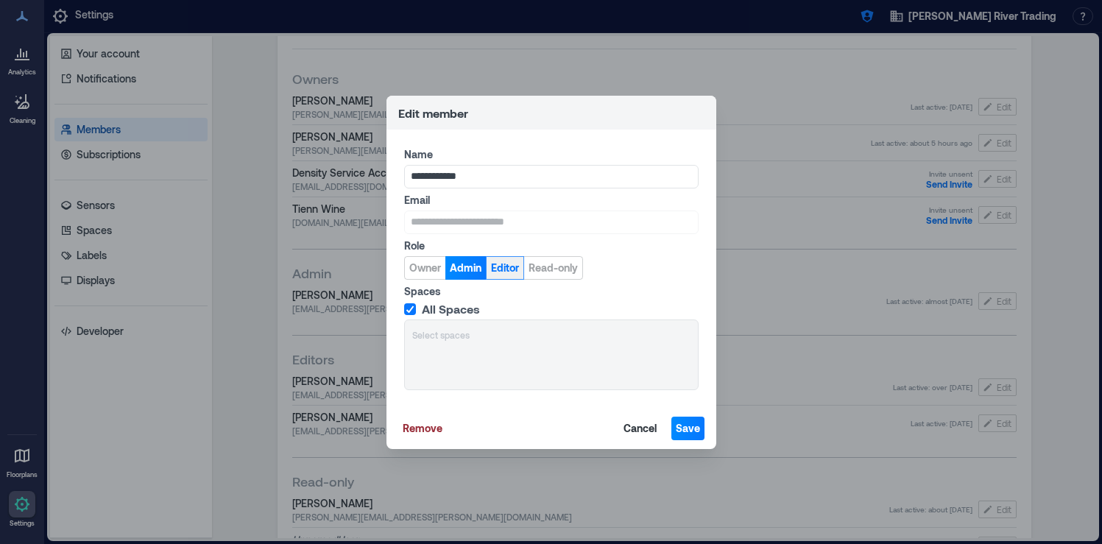
click at [518, 273] on span "Editor" at bounding box center [505, 268] width 28 height 15
click at [695, 434] on span "Save" at bounding box center [688, 428] width 24 height 15
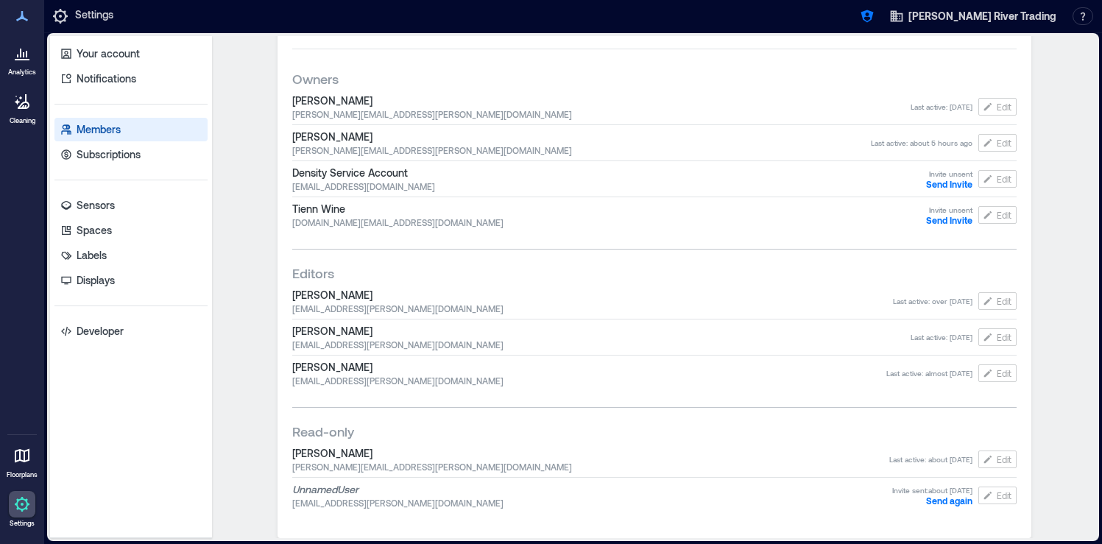
scroll to position [0, 0]
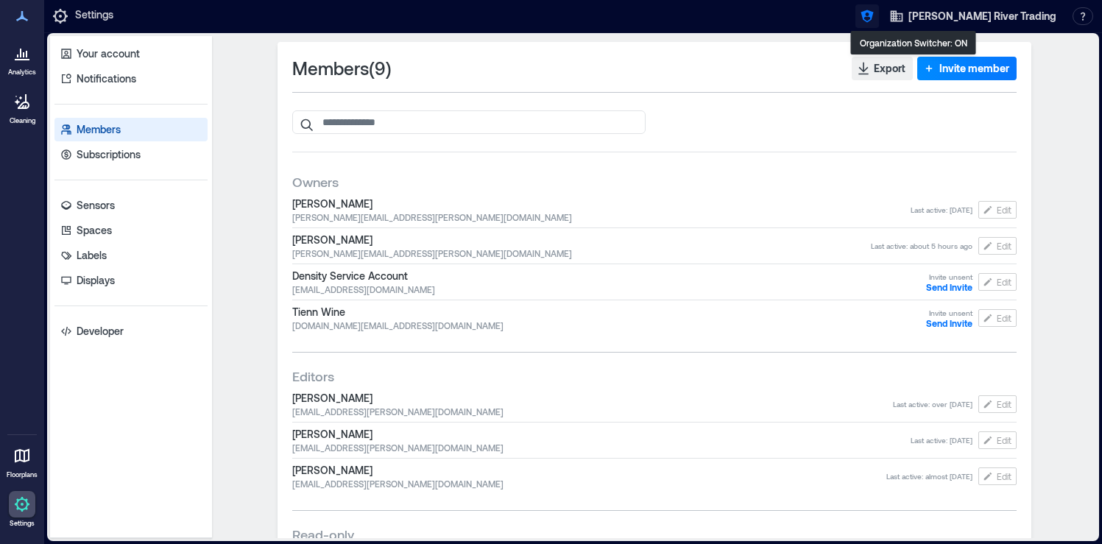
click at [875, 15] on icon "button" at bounding box center [867, 16] width 15 height 15
type input "***"
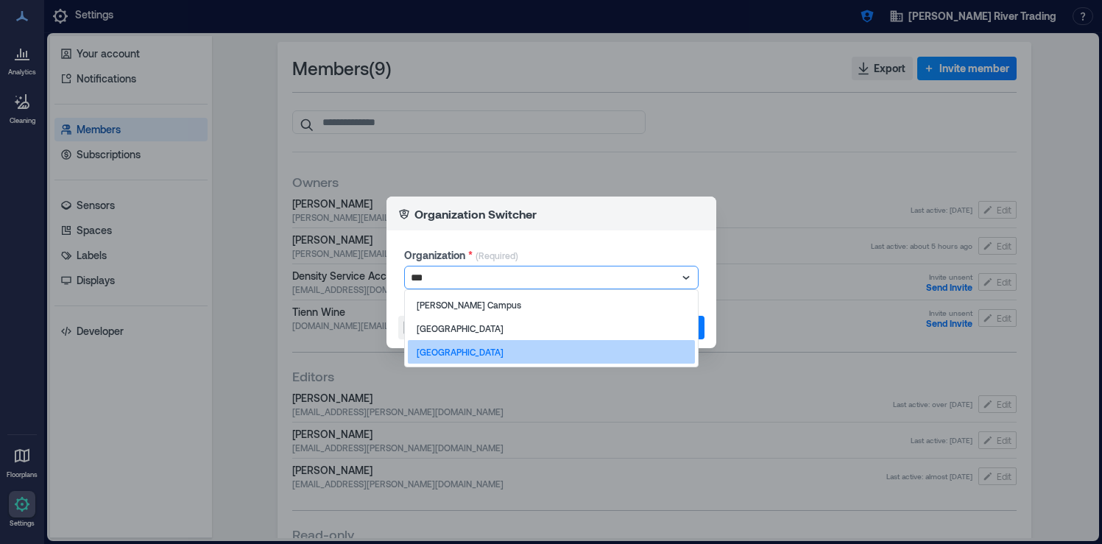
click at [531, 350] on div "Dartmouth Library" at bounding box center [551, 352] width 287 height 24
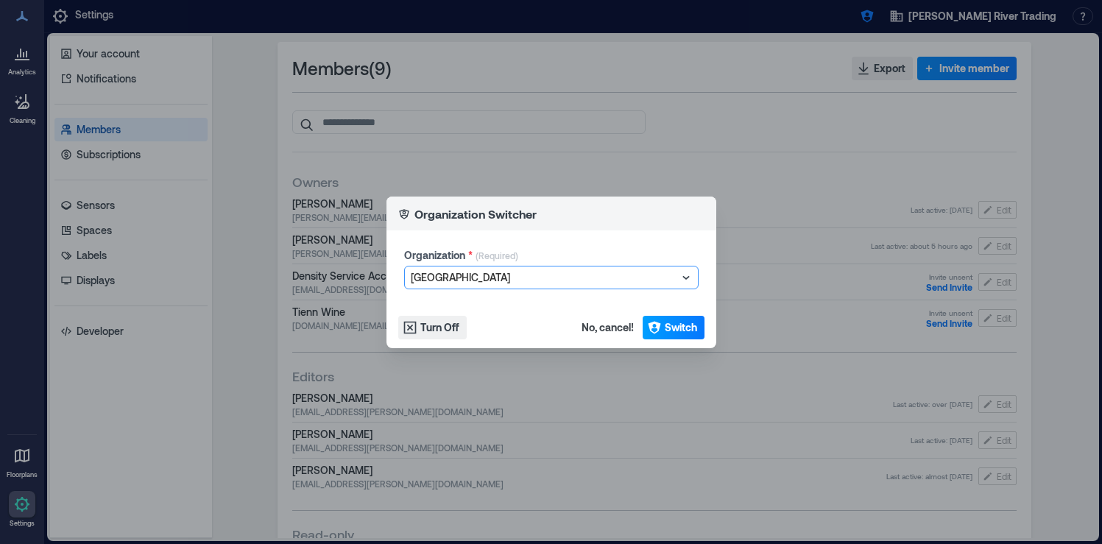
click at [654, 319] on button "Switch" at bounding box center [674, 328] width 62 height 24
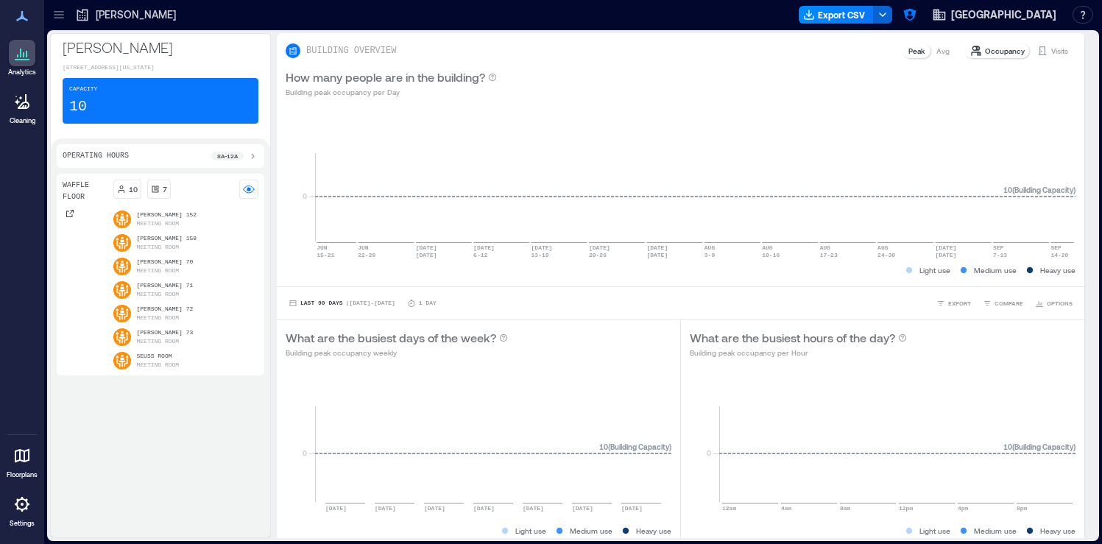
click at [26, 505] on icon at bounding box center [22, 504] width 18 height 18
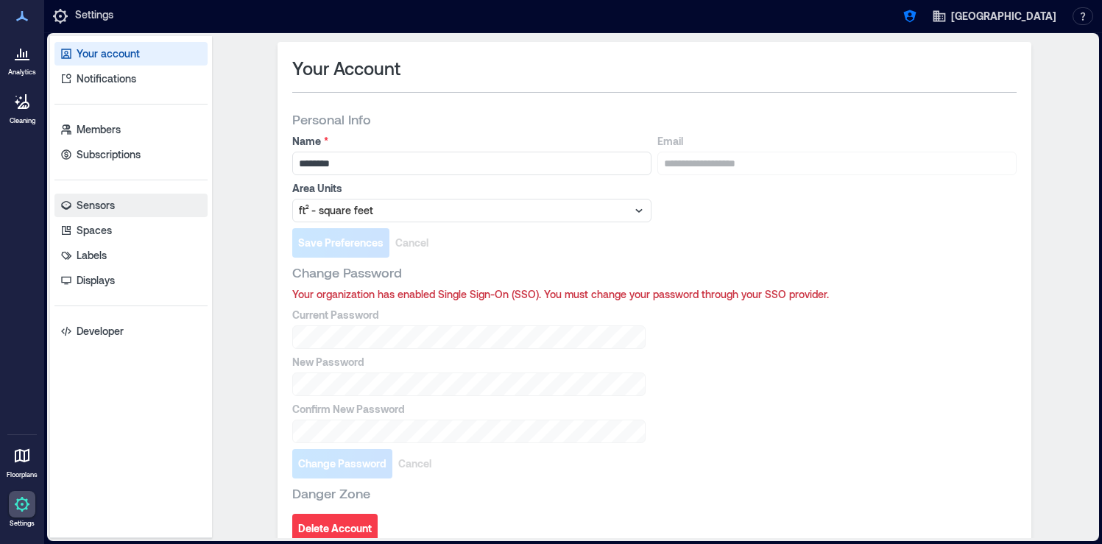
click at [147, 205] on link "Sensors" at bounding box center [130, 206] width 153 height 24
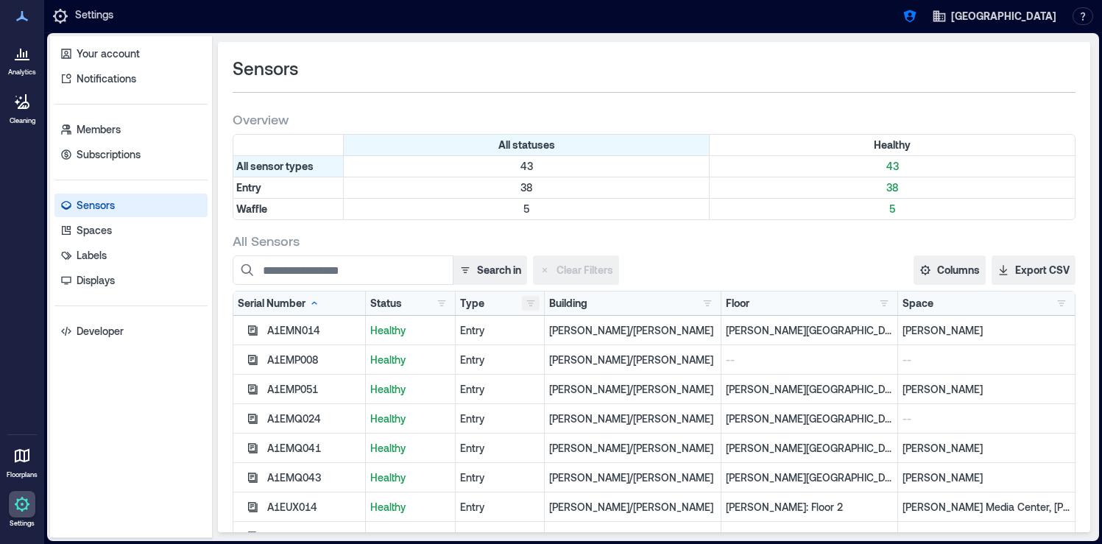
click at [535, 304] on button "button" at bounding box center [531, 303] width 18 height 15
click at [532, 356] on div "Waffle 5" at bounding box center [573, 357] width 87 height 15
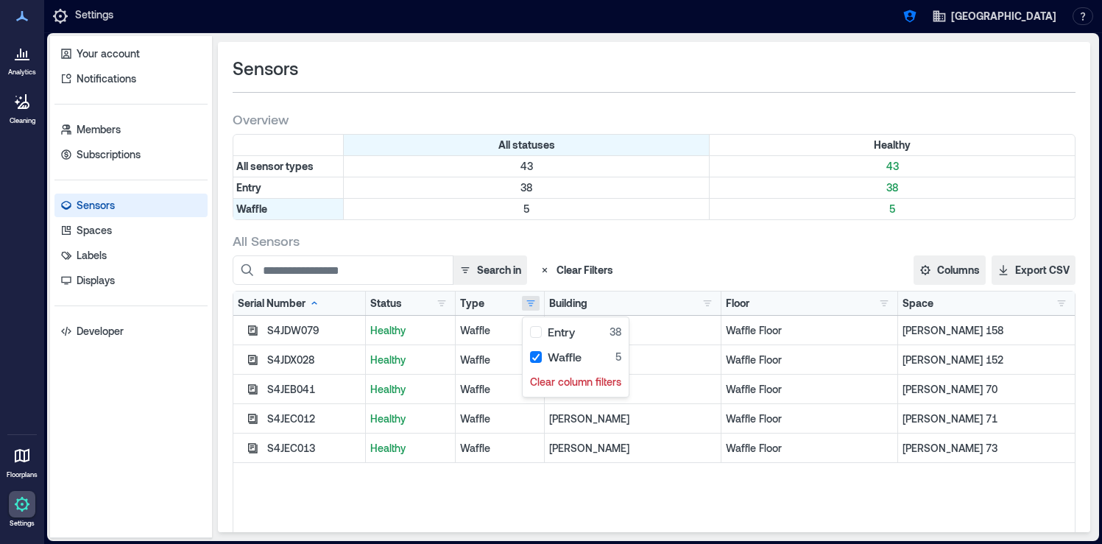
click at [697, 513] on div "S4JDW079 Healthy Waffle [PERSON_NAME] Waffle Floor [PERSON_NAME] 158 S4JDX028 H…" at bounding box center [654, 500] width 842 height 368
click at [247, 330] on icon "button" at bounding box center [253, 331] width 12 height 12
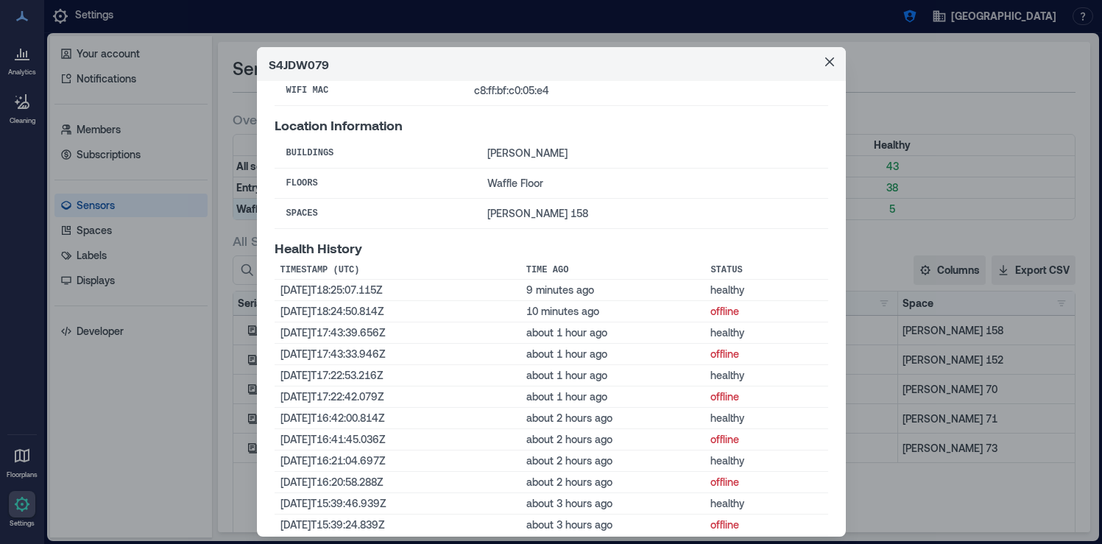
scroll to position [235, 0]
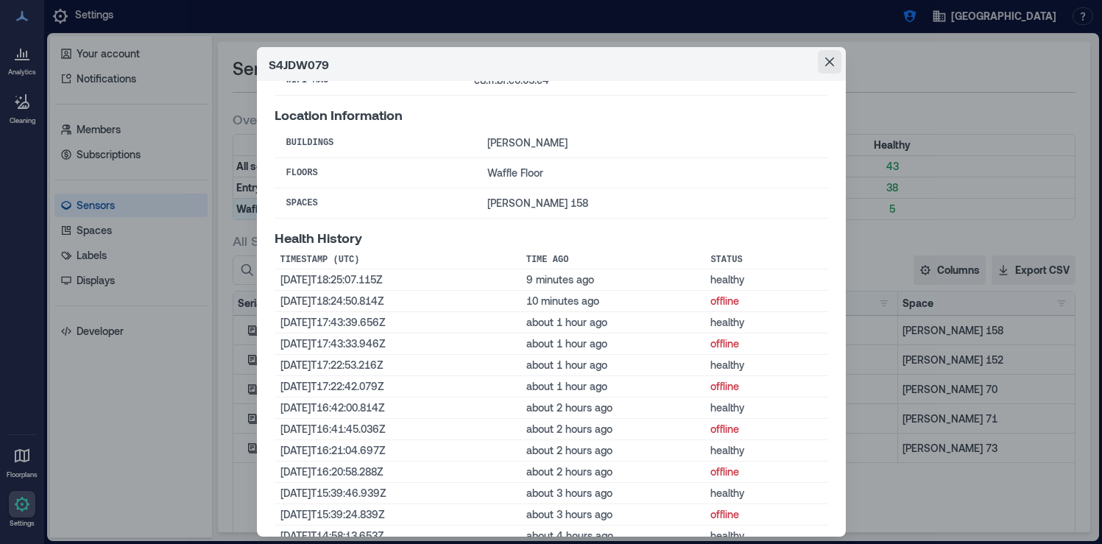
click at [834, 63] on button "Close" at bounding box center [830, 62] width 24 height 24
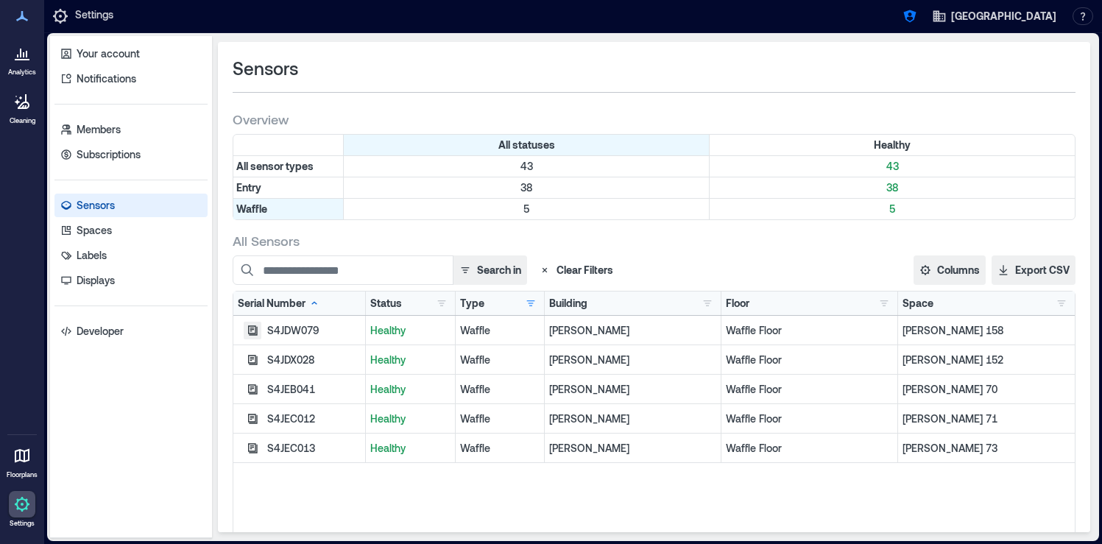
click at [252, 332] on icon "button" at bounding box center [253, 331] width 12 height 12
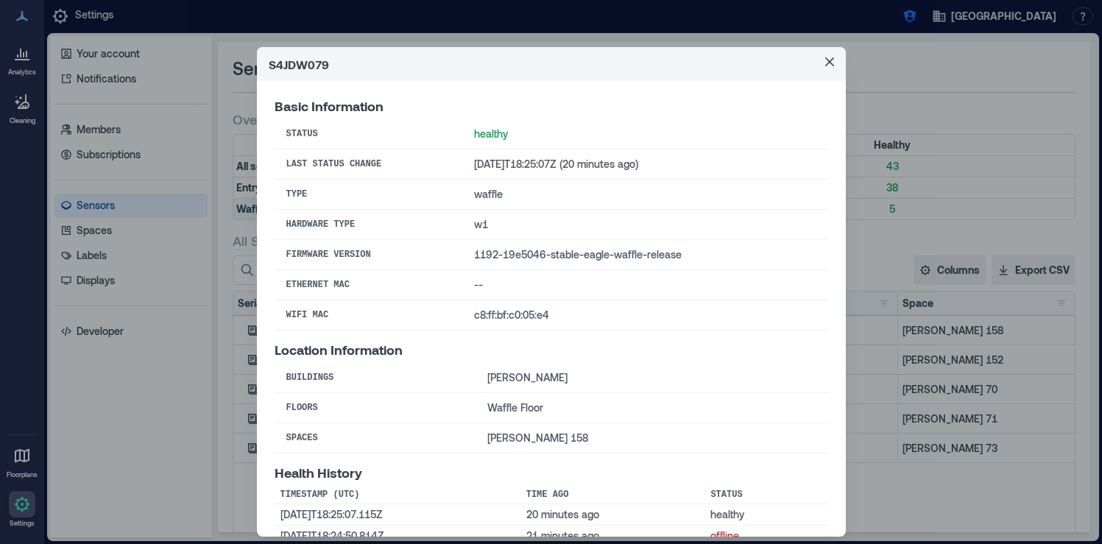
click at [317, 60] on header "S4JDW079" at bounding box center [551, 64] width 589 height 34
copy header "S4JDW079"
click at [833, 62] on button "Close" at bounding box center [830, 62] width 24 height 24
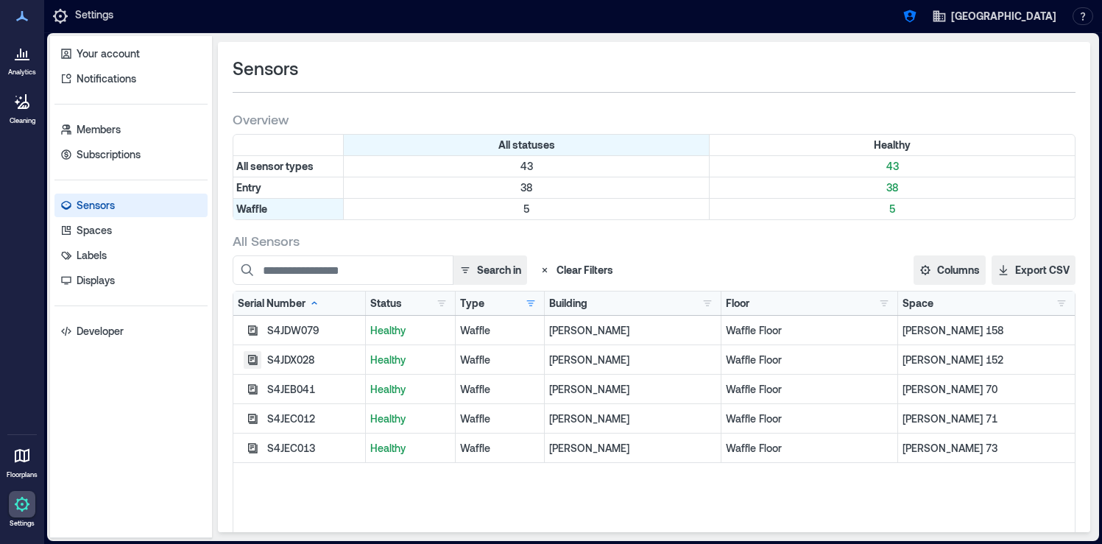
click at [253, 361] on icon "button" at bounding box center [253, 360] width 12 height 12
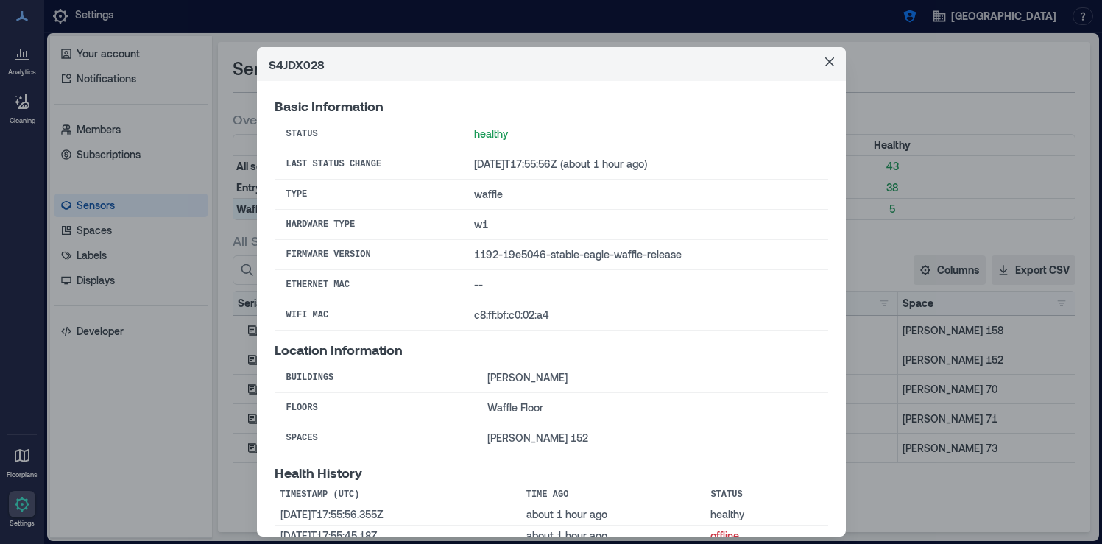
click at [311, 66] on header "S4JDX028" at bounding box center [551, 64] width 589 height 34
copy header "S4JDX028"
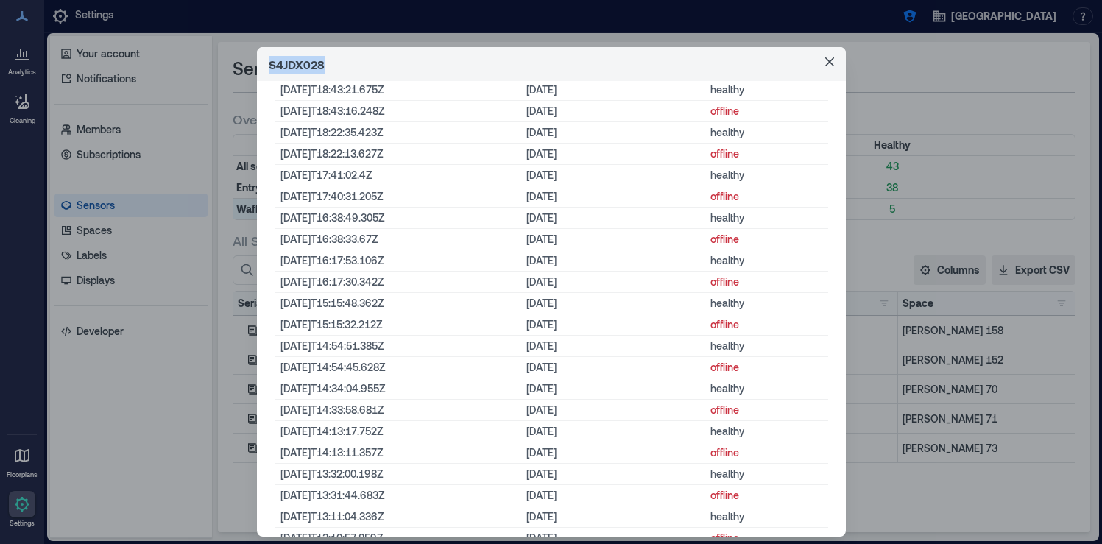
scroll to position [3231, 0]
